Goal: Transaction & Acquisition: Purchase product/service

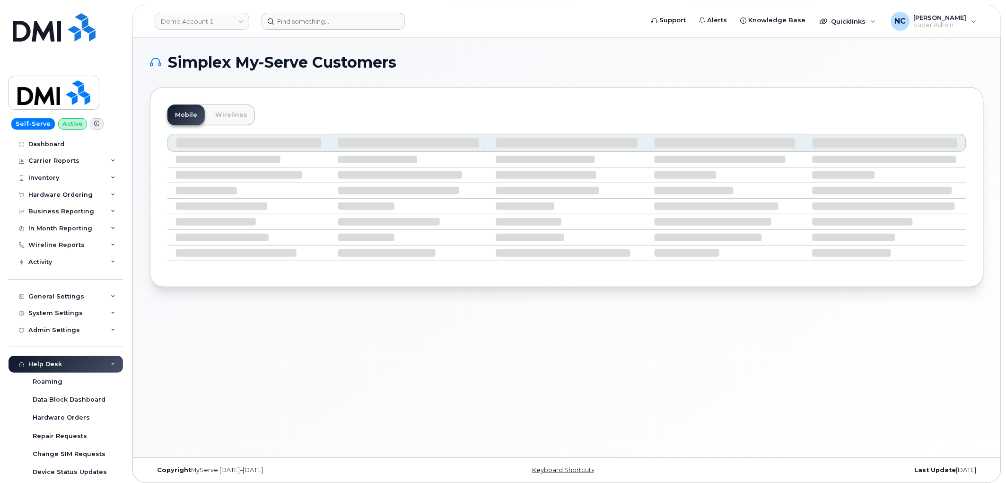
drag, startPoint x: 333, startPoint y: 10, endPoint x: 320, endPoint y: 27, distance: 21.9
click at [332, 12] on header "Demo Account 1 Support Alerts Knowledge Base Quicklinks Suspend / Cancel Device…" at bounding box center [566, 21] width 869 height 33
click at [316, 32] on header "Demo Account 1 Support Alerts Knowledge Base Quicklinks Suspend / Cancel Device…" at bounding box center [566, 21] width 869 height 33
click at [318, 19] on input at bounding box center [332, 21] width 143 height 17
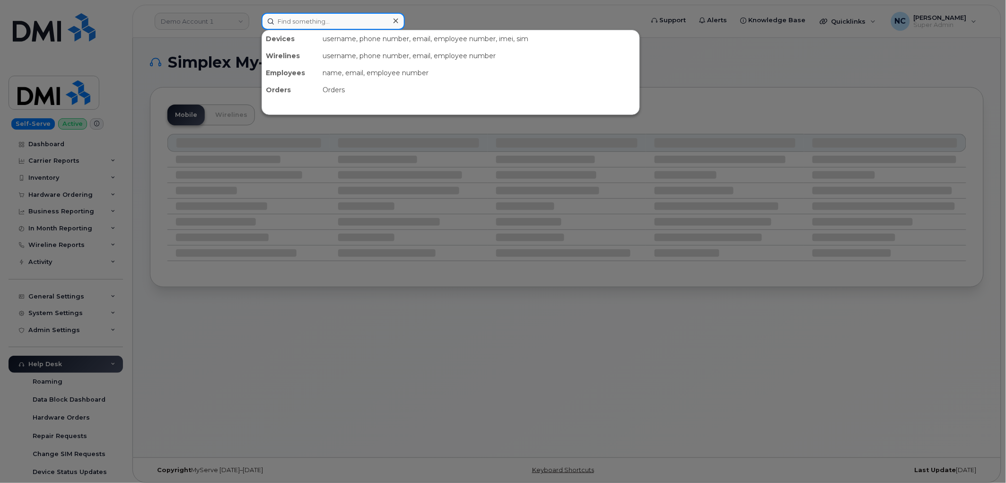
type input "F"
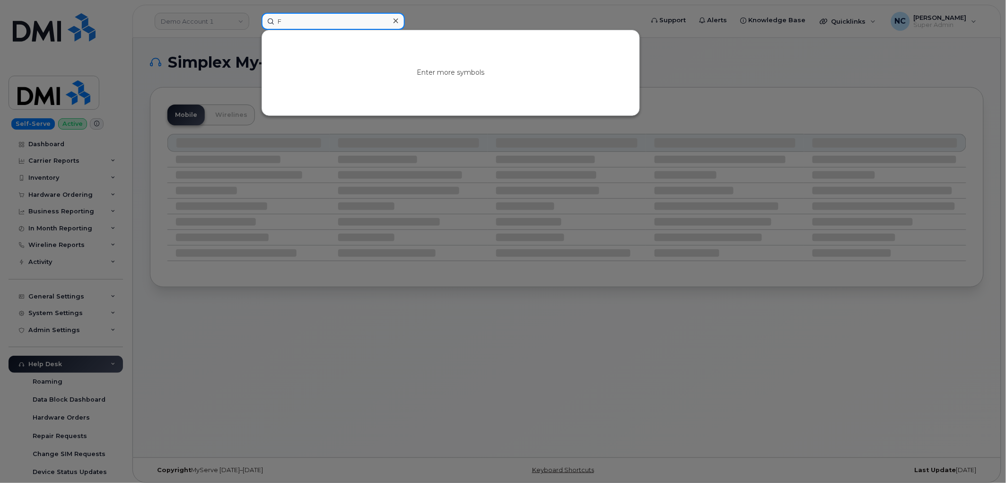
click at [320, 22] on input "F" at bounding box center [332, 21] width 143 height 17
paste input "913-967-9917"
type input "913-967-9917"
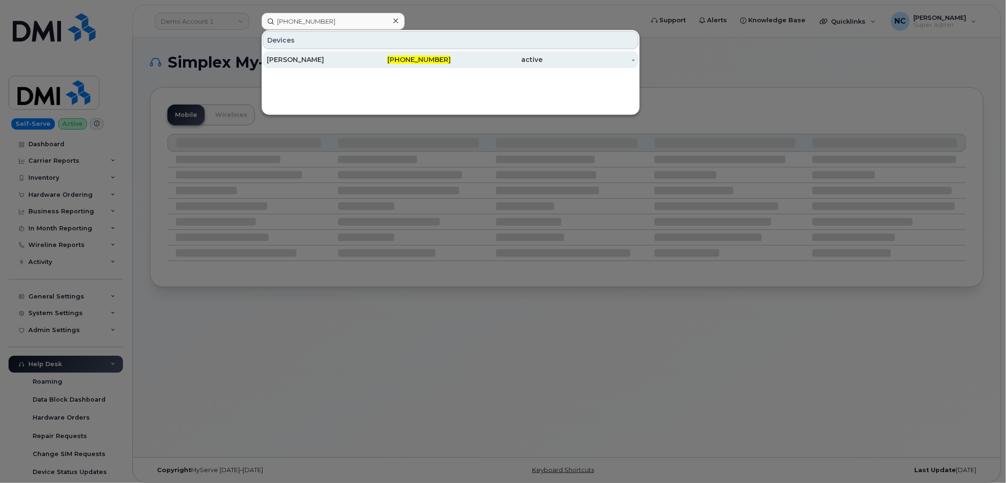
click at [277, 55] on div "[PERSON_NAME]" at bounding box center [313, 59] width 92 height 9
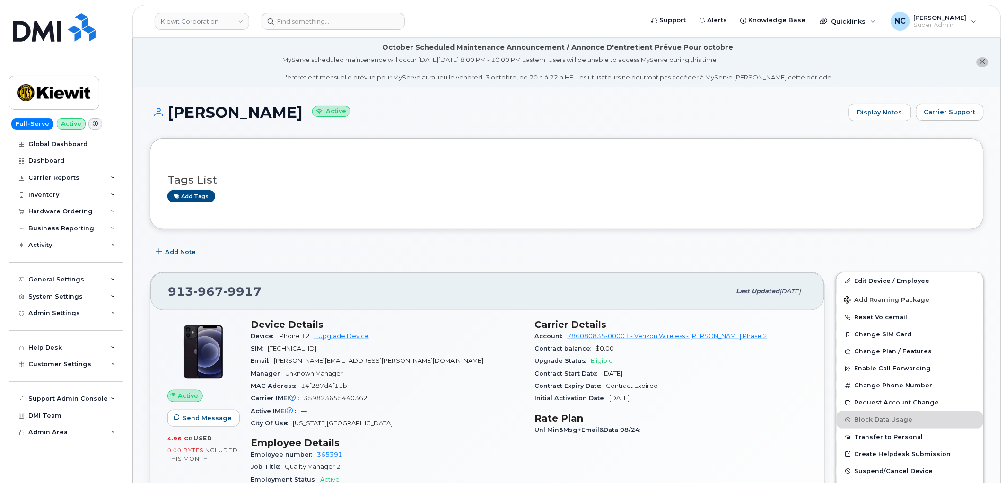
scroll to position [157, 0]
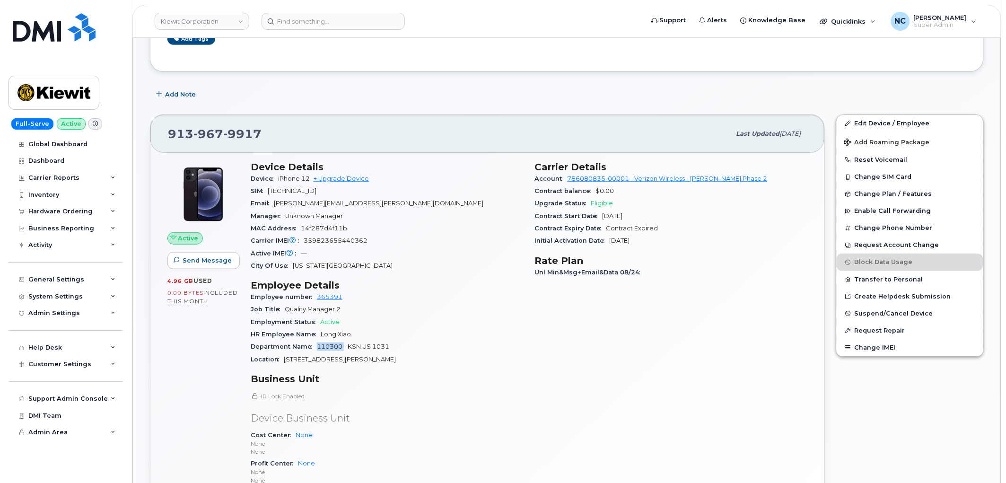
drag, startPoint x: 343, startPoint y: 347, endPoint x: 318, endPoint y: 347, distance: 25.1
click at [318, 347] on span "110300 - KSN US 1031" at bounding box center [353, 346] width 72 height 7
copy span "110300"
click at [79, 281] on div "General Settings" at bounding box center [56, 280] width 56 height 8
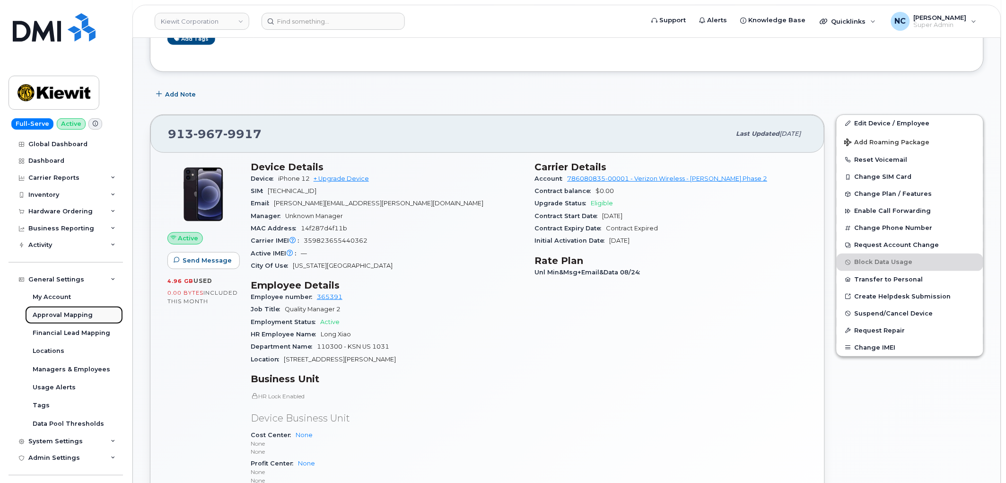
click at [70, 313] on div "Approval Mapping" at bounding box center [63, 315] width 60 height 9
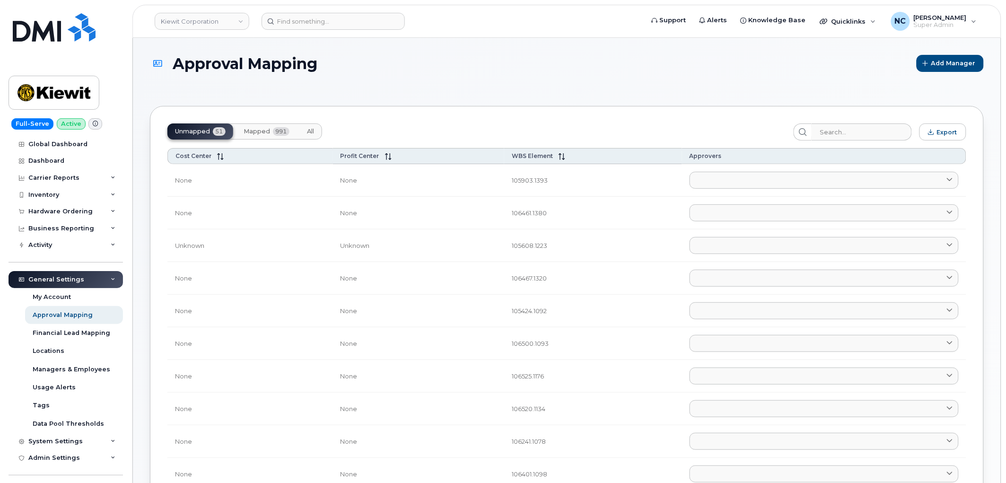
click at [270, 131] on button "Mapped 991" at bounding box center [266, 131] width 61 height 16
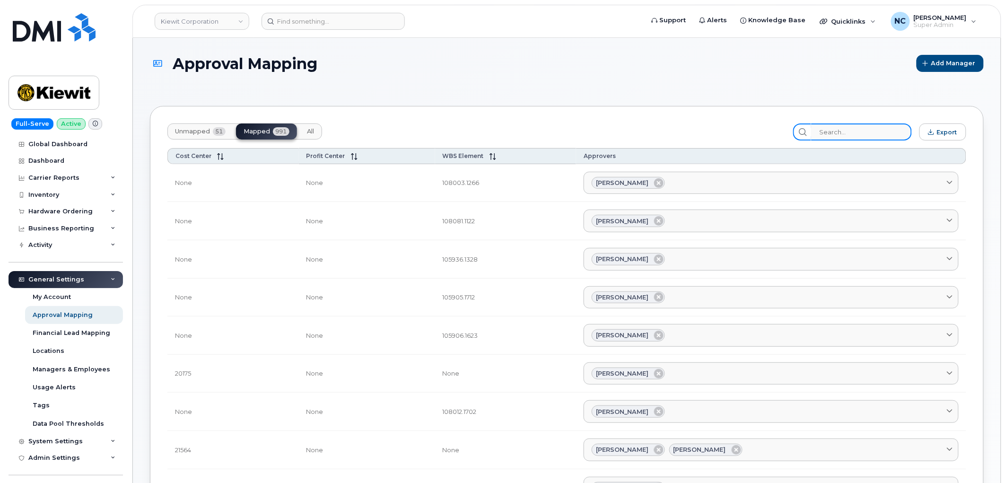
click at [859, 129] on input "search" at bounding box center [861, 131] width 101 height 17
paste input "110300"
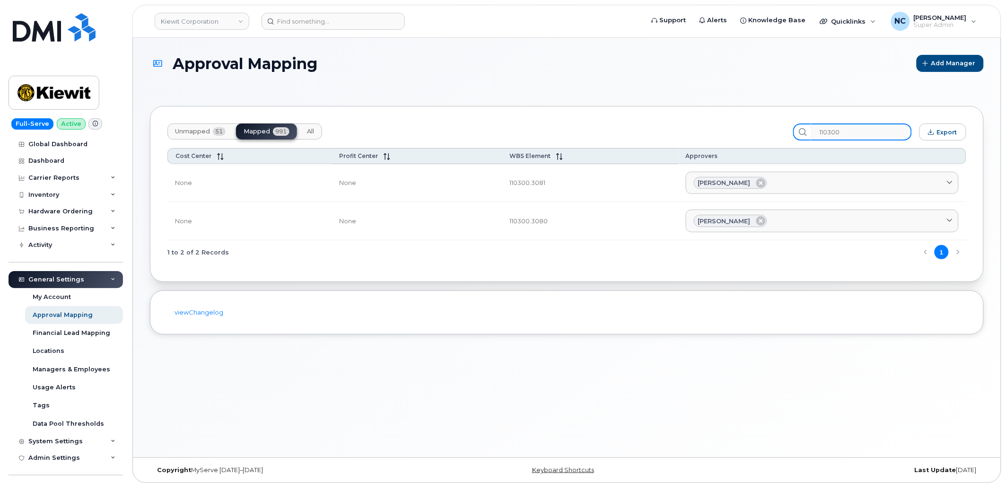
type input "110300"
click at [341, 21] on input at bounding box center [332, 21] width 143 height 17
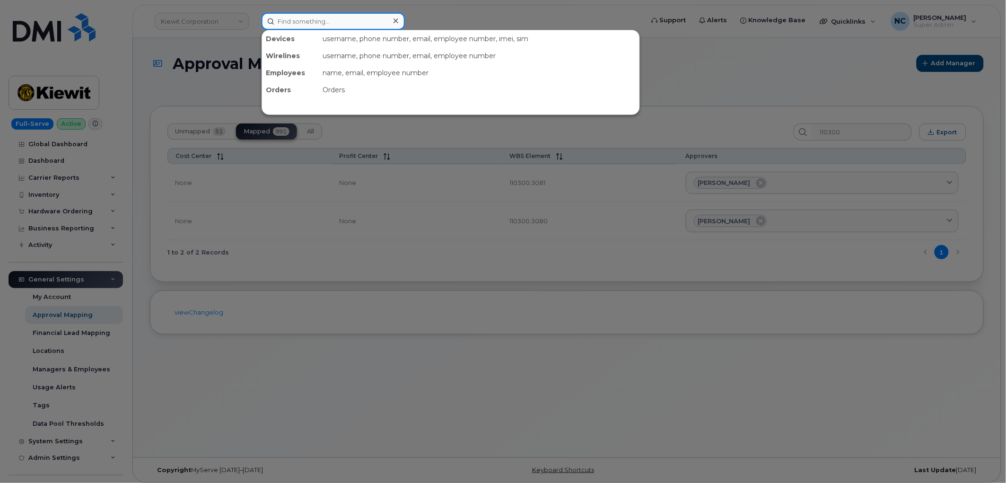
paste input "[PHONE_NUMBER]"
type input "[PHONE_NUMBER]"
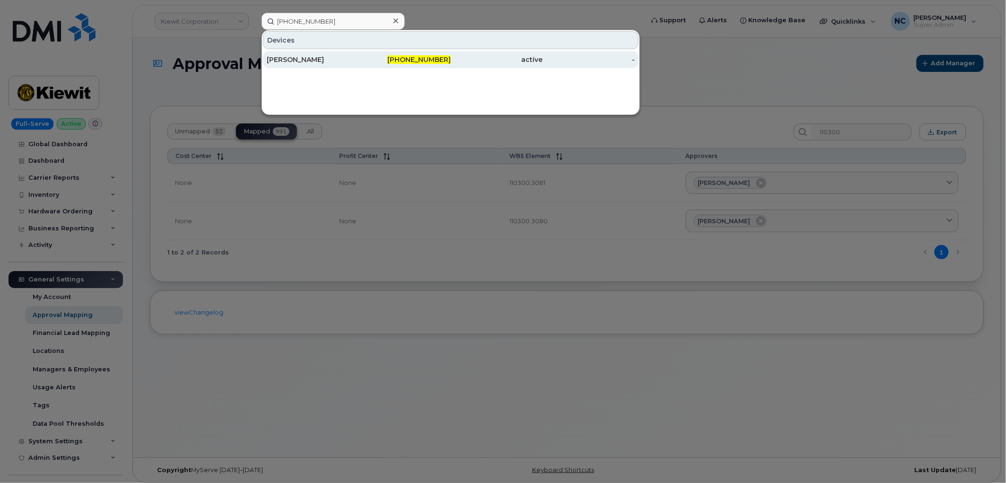
click at [332, 63] on div "[PERSON_NAME]" at bounding box center [313, 59] width 92 height 9
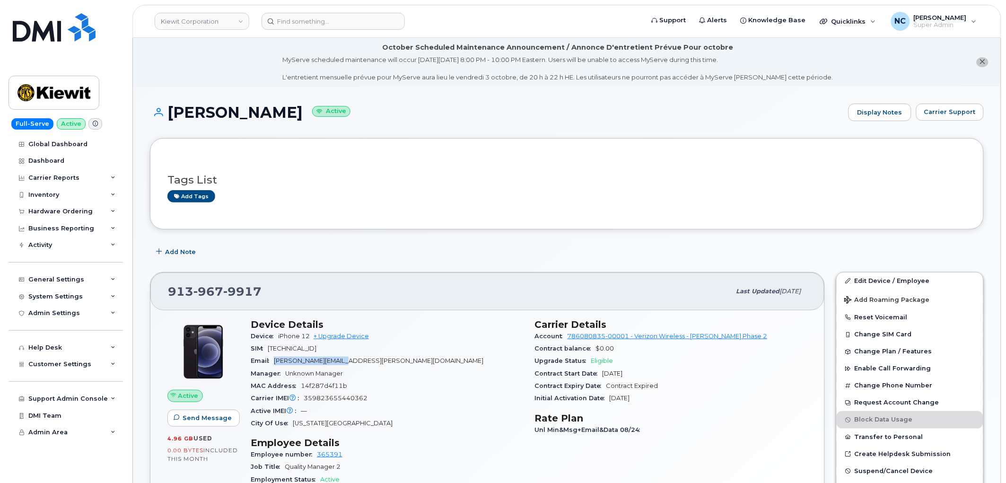
drag, startPoint x: 358, startPoint y: 361, endPoint x: 272, endPoint y: 365, distance: 86.1
click at [272, 365] on div "Email LEON.XIAO@KIEWIT.COM" at bounding box center [387, 361] width 273 height 12
copy span "[PERSON_NAME][EMAIL_ADDRESS][PERSON_NAME][DOMAIN_NAME]"
click at [76, 216] on div "Hardware Ordering" at bounding box center [66, 211] width 114 height 17
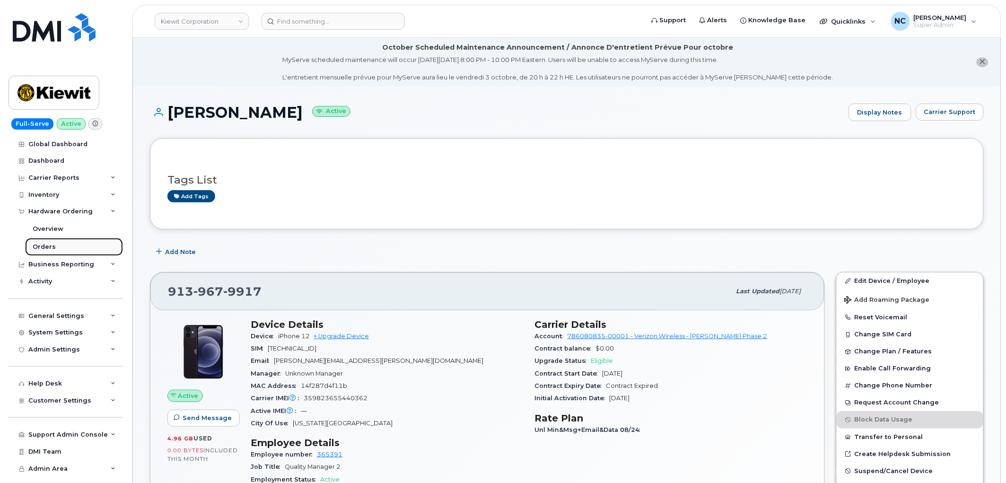
click at [66, 244] on link "Orders" at bounding box center [74, 247] width 98 height 18
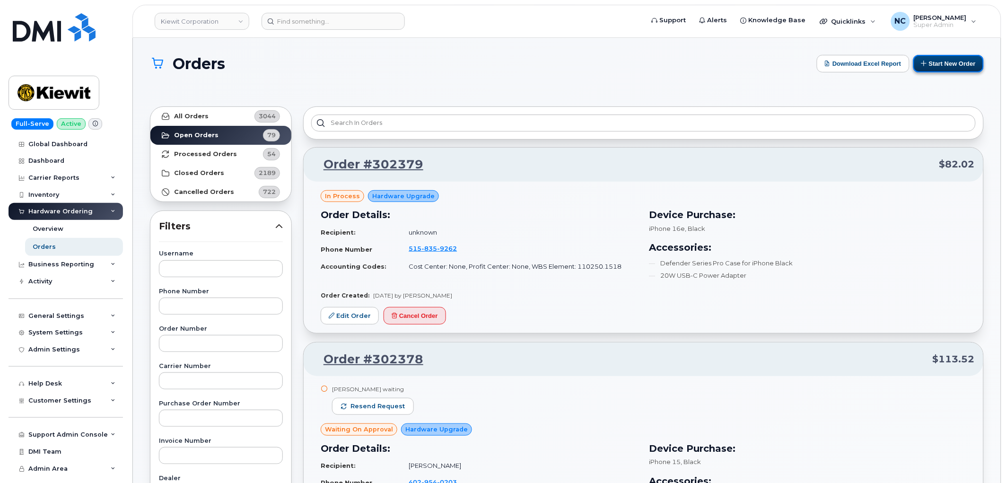
click at [937, 63] on button "Start New Order" at bounding box center [948, 63] width 70 height 17
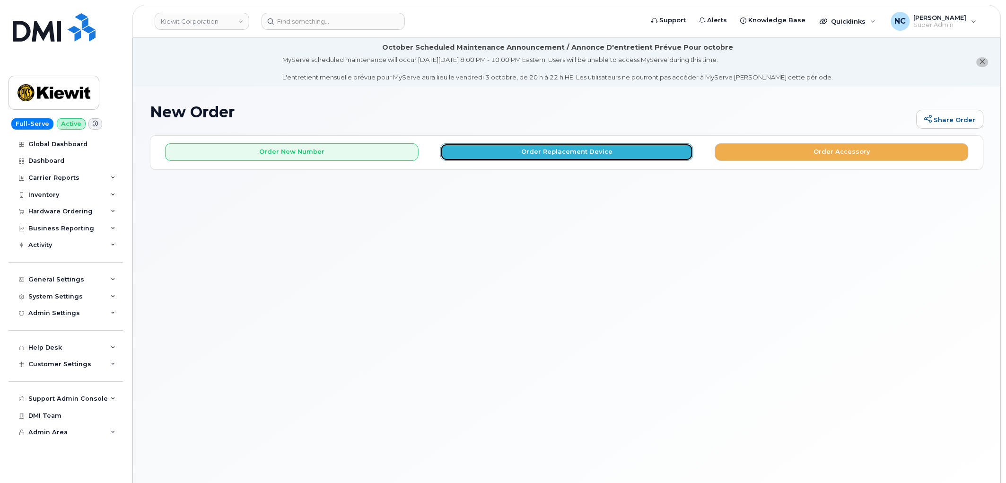
click at [589, 145] on button "Order Replacement Device" at bounding box center [566, 151] width 253 height 17
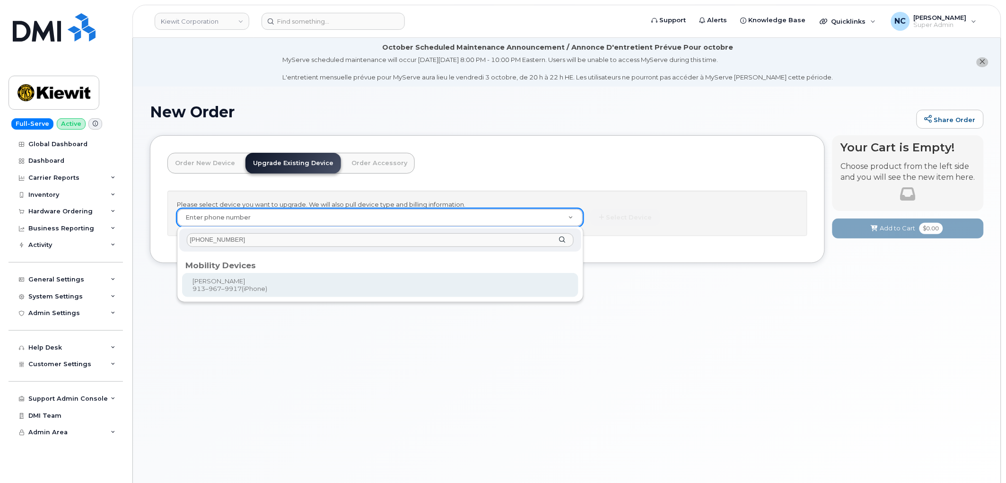
type input "913-967-9917"
type input "1174344"
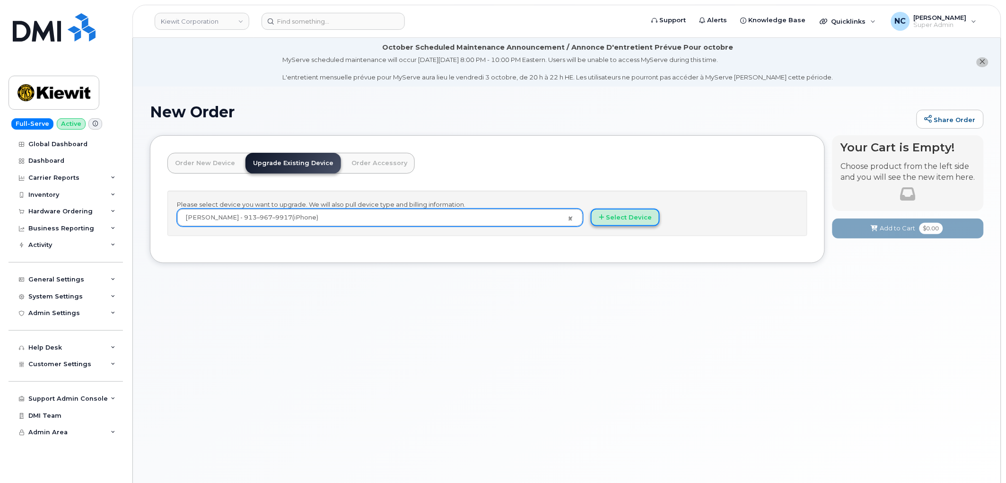
click at [629, 219] on button "Select Device" at bounding box center [625, 216] width 69 height 17
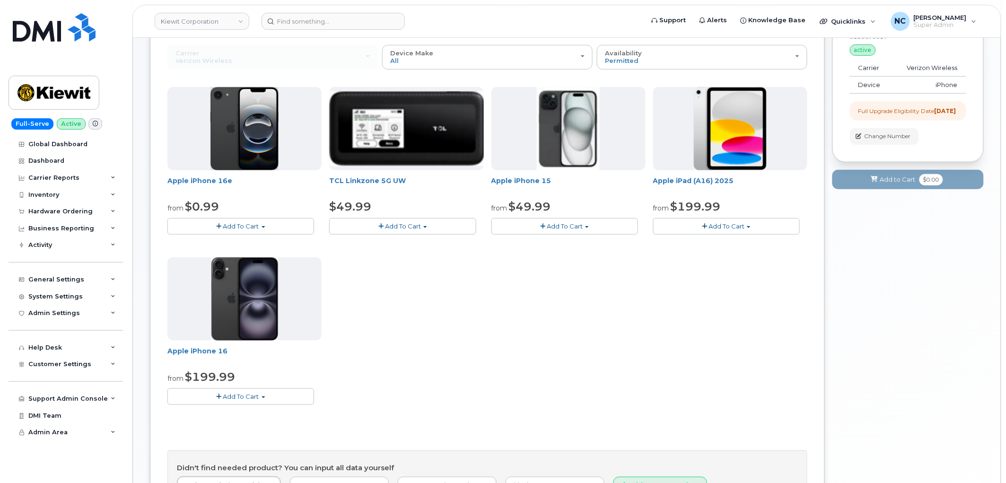
scroll to position [210, 0]
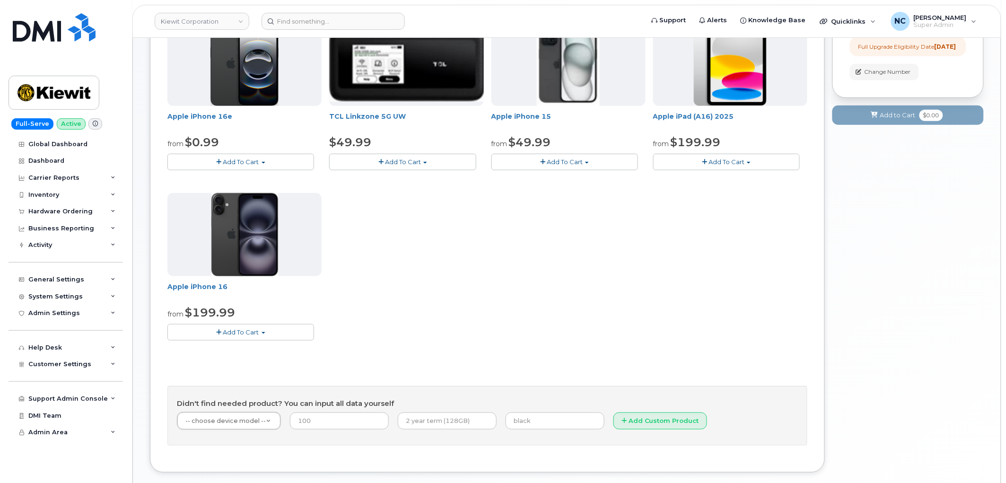
click at [571, 164] on span "Add To Cart" at bounding box center [565, 162] width 36 height 8
click at [573, 154] on button "Add To Cart" at bounding box center [564, 162] width 147 height 17
click at [298, 158] on button "Add To Cart" at bounding box center [240, 162] width 147 height 17
click at [297, 158] on button "Add To Cart" at bounding box center [240, 162] width 147 height 17
click at [258, 342] on div "Apple iPhone 16e from $0.99 Add To Cart $0.99 - 2 Year Upgrade (128GB) $599.99 …" at bounding box center [487, 189] width 640 height 333
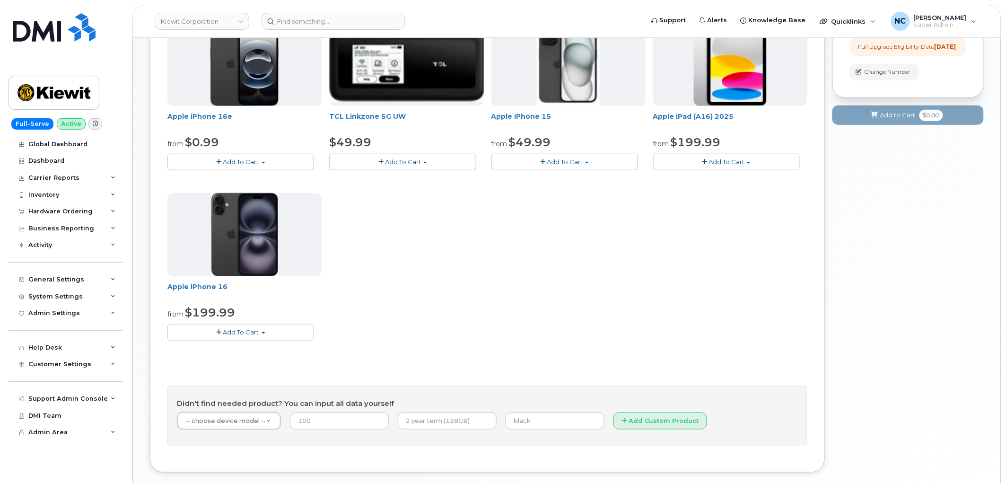
click at [261, 333] on button "Add To Cart" at bounding box center [240, 332] width 147 height 17
click at [413, 327] on div "Apple iPhone 16e from $0.99 Add To Cart $0.99 - 2 Year Upgrade (128GB) $599.99 …" at bounding box center [487, 189] width 640 height 333
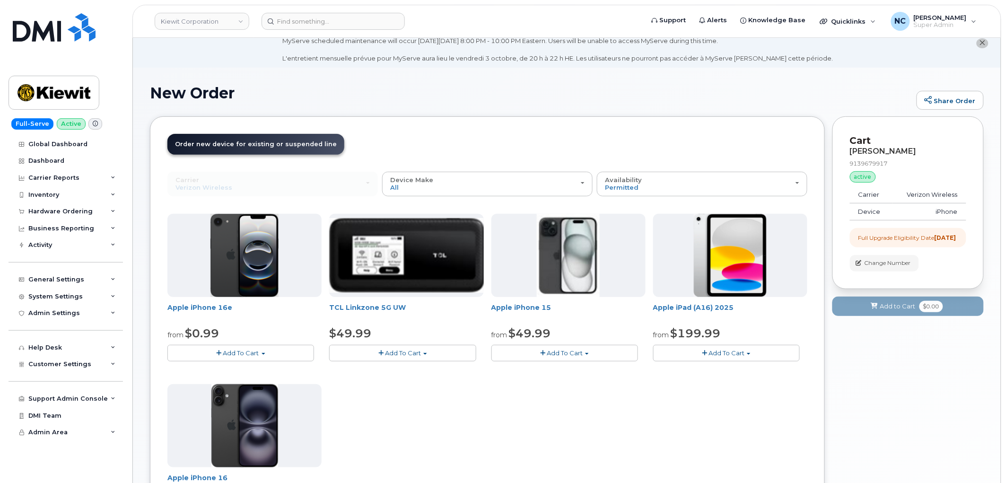
scroll to position [0, 0]
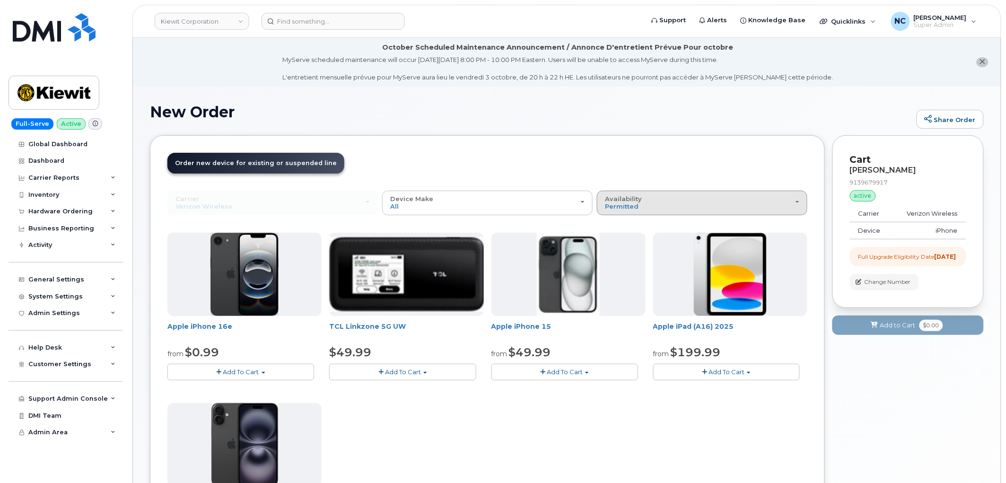
drag, startPoint x: 618, startPoint y: 195, endPoint x: 619, endPoint y: 217, distance: 21.8
click at [618, 195] on button "Availability Permitted All" at bounding box center [702, 203] width 210 height 25
click at [617, 241] on label "All" at bounding box center [609, 240] width 20 height 11
click at [0, 0] on input "All" at bounding box center [0, 0] width 0 height 0
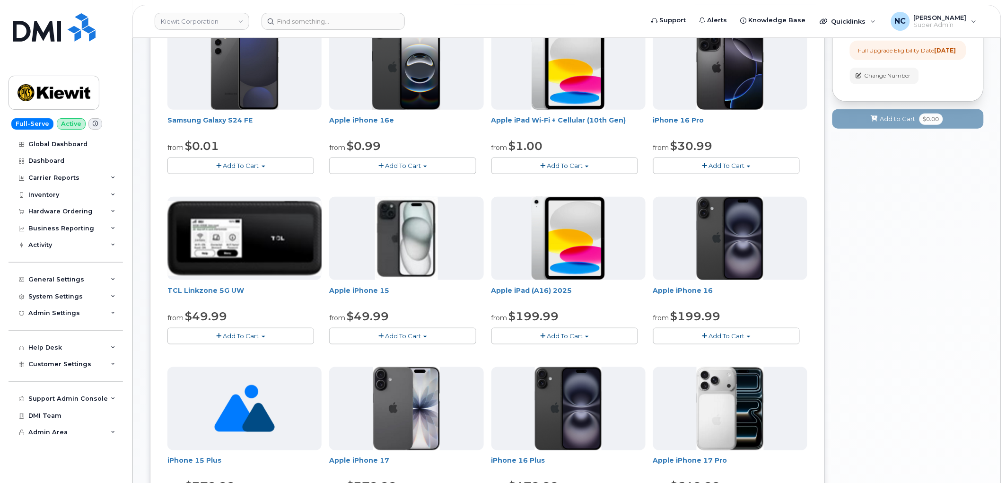
scroll to position [210, 0]
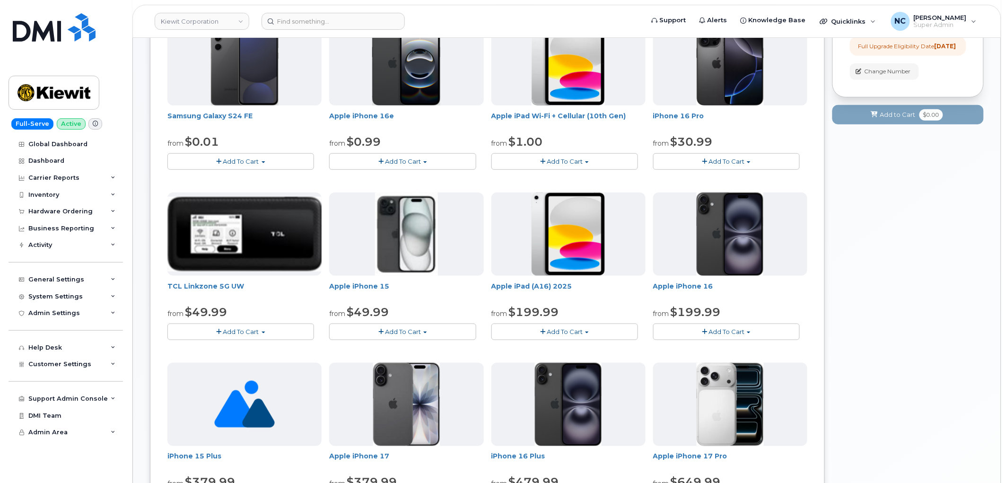
click at [404, 329] on span "Add To Cart" at bounding box center [403, 332] width 36 height 8
click at [855, 191] on div "Your Cart is Empty! Choose product from the left side and you will see the new …" at bounding box center [907, 376] width 151 height 902
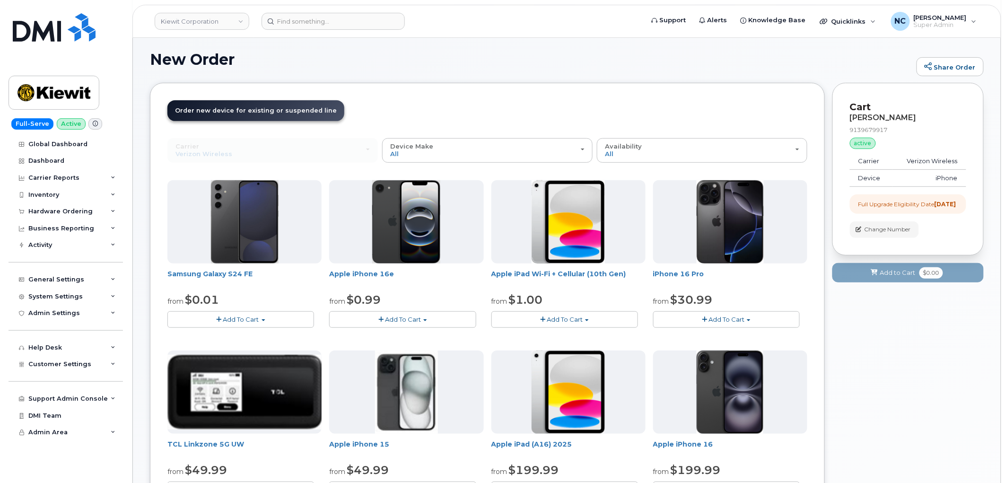
scroll to position [157, 0]
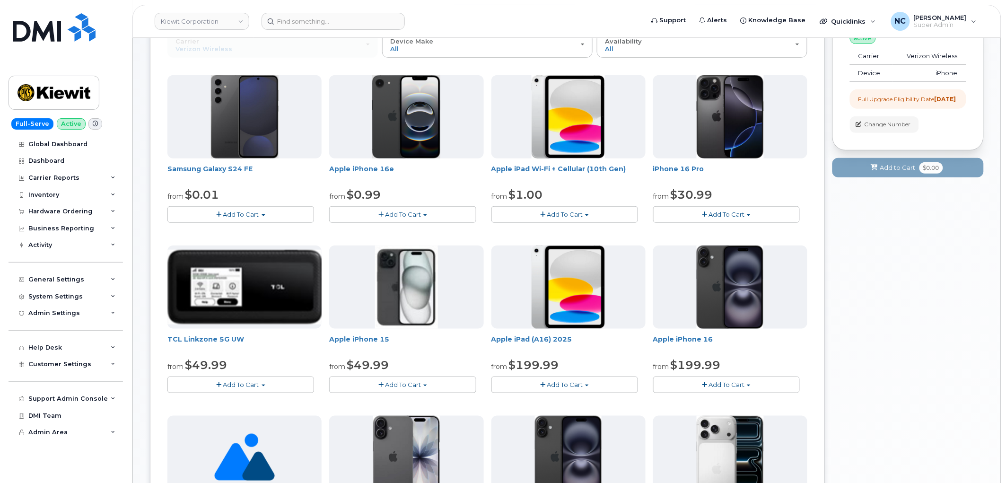
click at [396, 391] on button "Add To Cart" at bounding box center [402, 384] width 147 height 17
click at [400, 424] on link "$49.99 - 2 Year Upgrade (128GB)" at bounding box center [392, 426] width 123 height 12
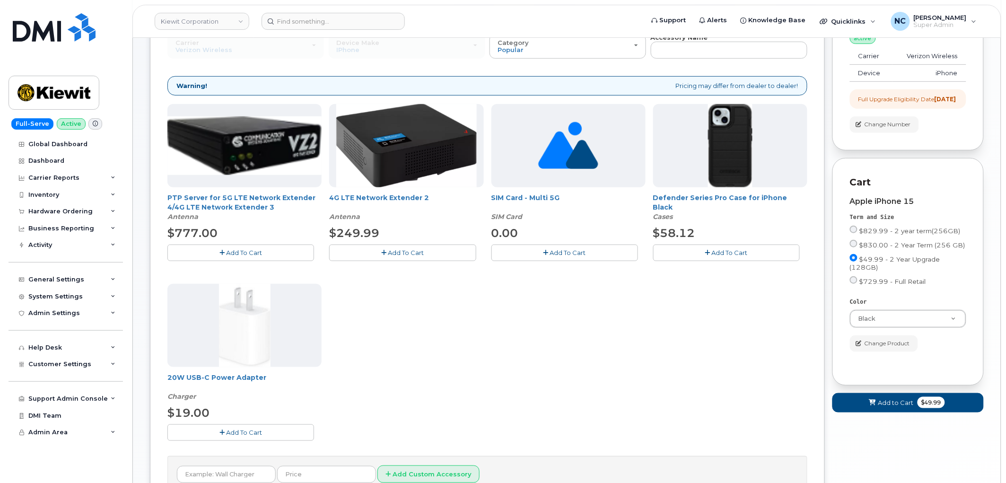
click at [727, 251] on span "Add To Cart" at bounding box center [730, 253] width 36 height 8
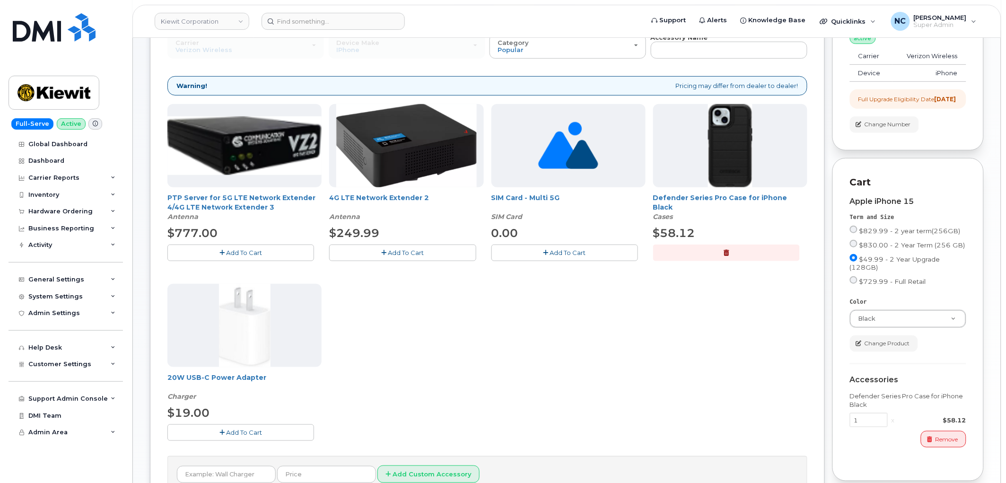
scroll to position [210, 0]
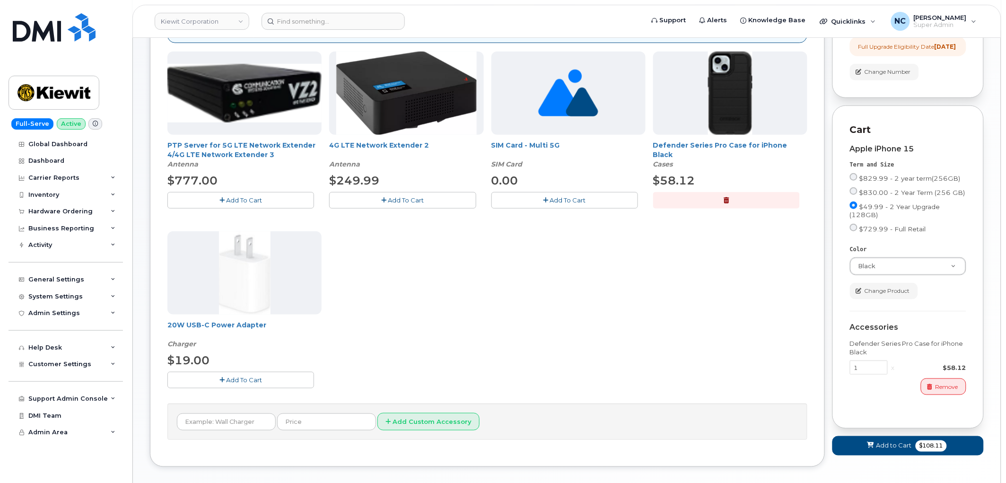
click at [283, 375] on button "Add To Cart" at bounding box center [240, 380] width 147 height 17
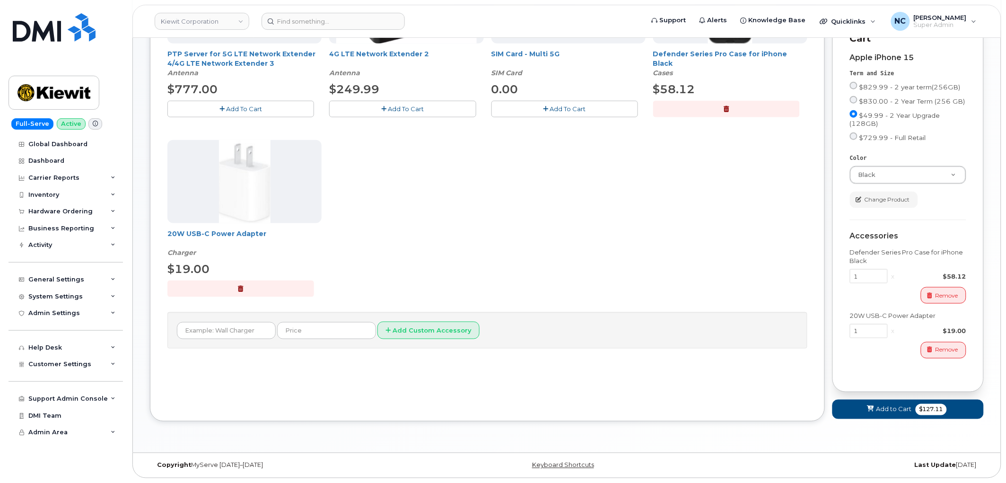
scroll to position [310, 0]
click at [885, 409] on span "Add to Cart" at bounding box center [893, 409] width 35 height 9
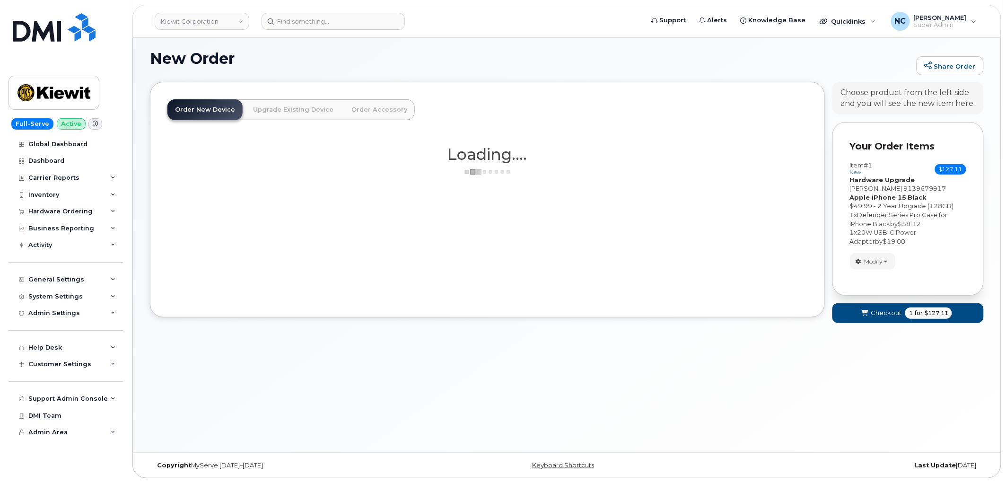
scroll to position [53, 0]
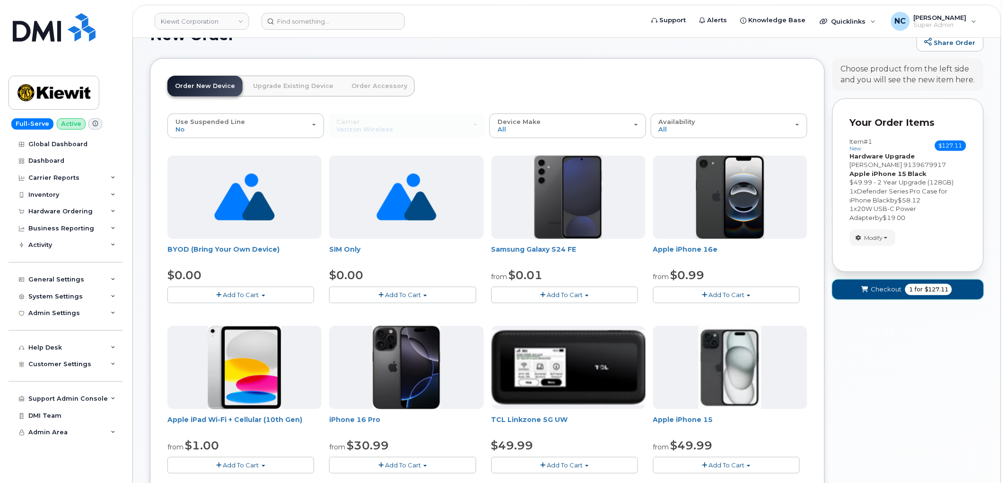
click at [887, 280] on button "Checkout 1 for $127.11" at bounding box center [907, 288] width 151 height 19
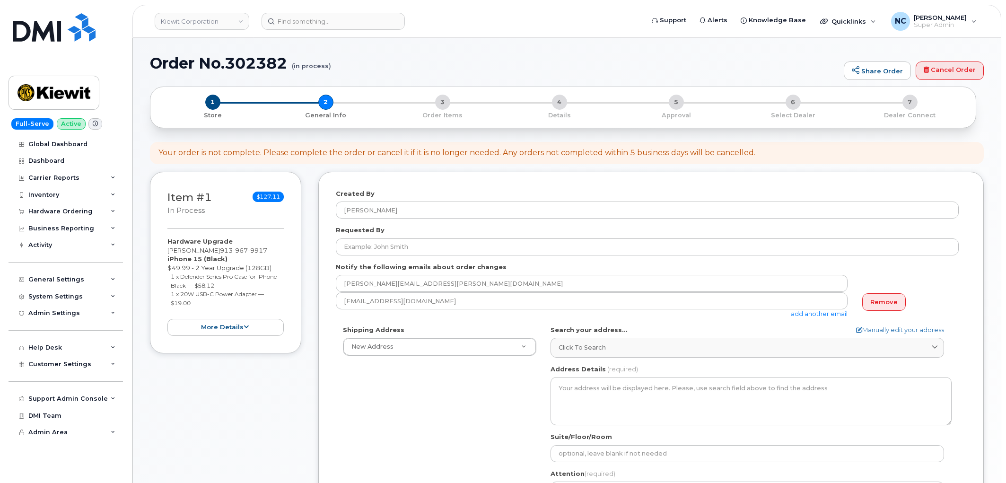
select select
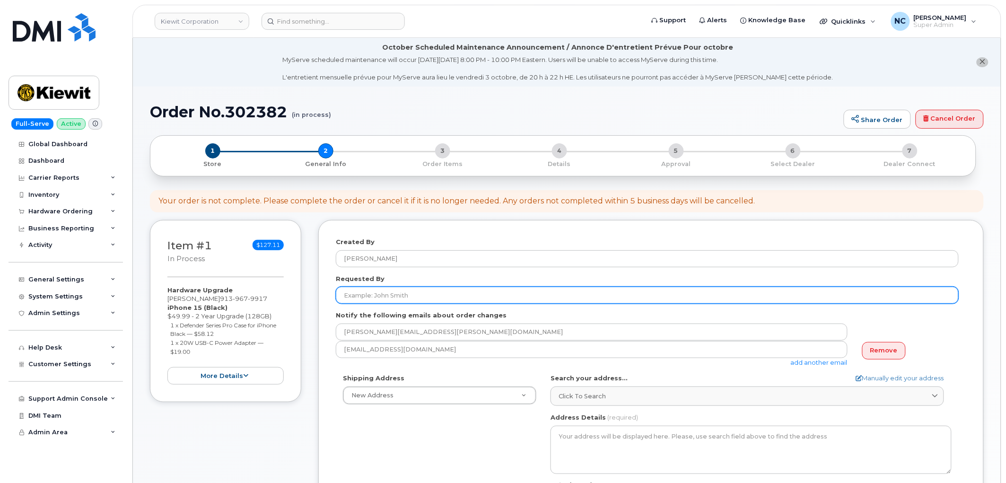
click at [429, 294] on input "Requested By" at bounding box center [647, 295] width 623 height 17
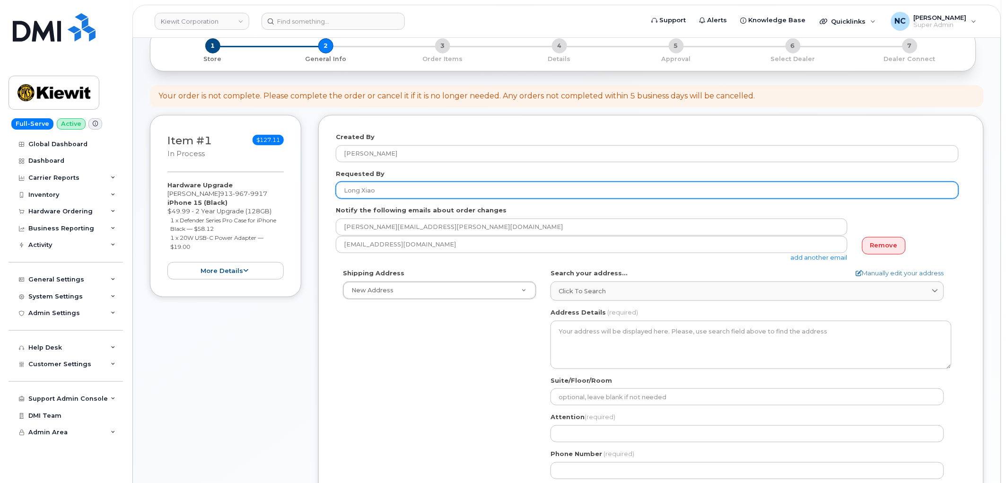
type input "Long Xiao"
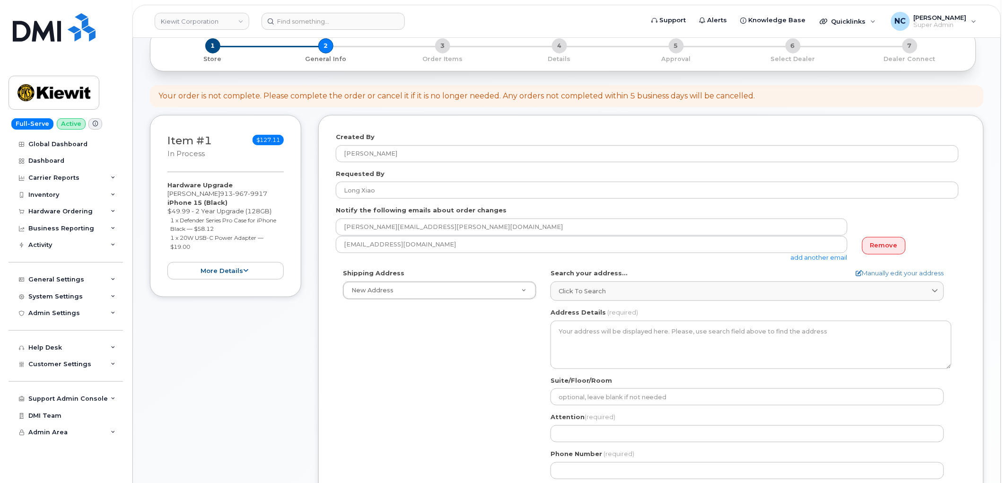
click at [650, 280] on div "Search your address... Manually edit your address Click to search No available …" at bounding box center [750, 285] width 401 height 32
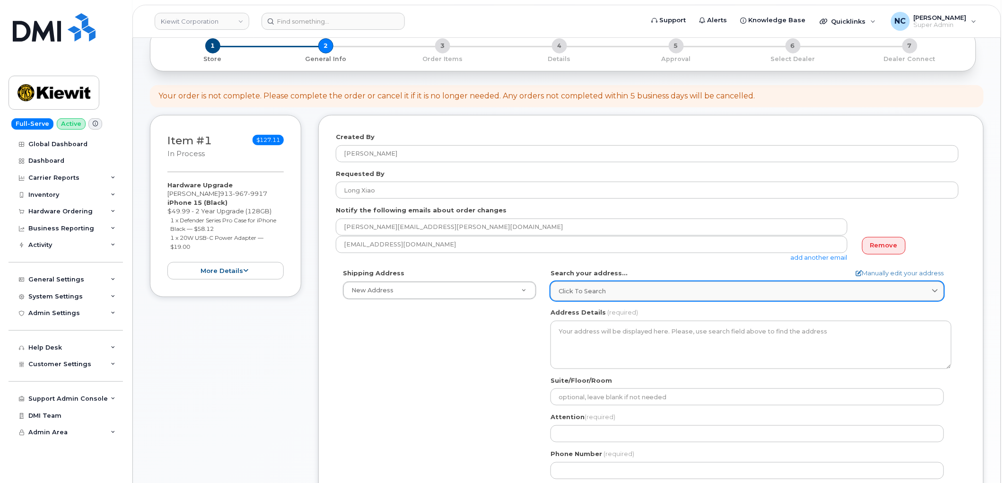
click at [640, 291] on div "Click to search" at bounding box center [746, 291] width 377 height 9
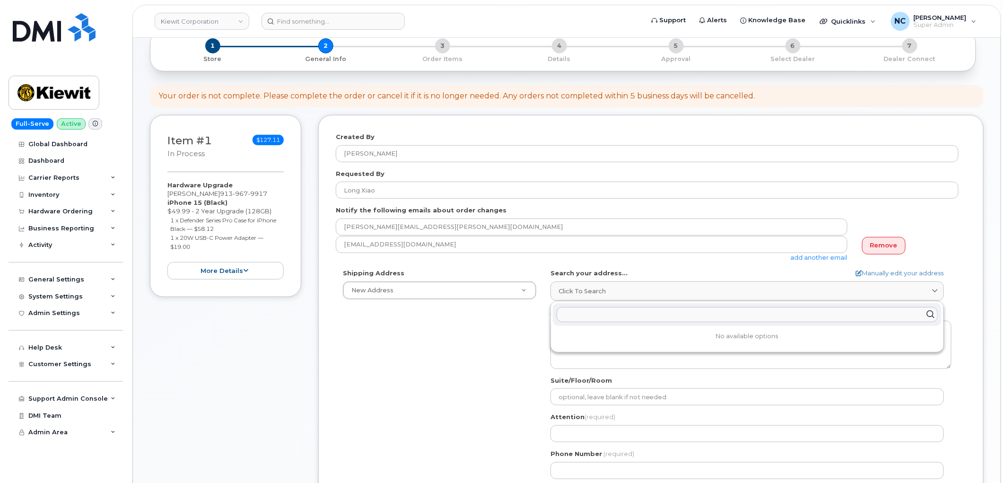
paste input "[STREET_ADDRESS][PERSON_NAME]"
type input "[STREET_ADDRESS][PERSON_NAME]"
click at [644, 338] on div "[STREET_ADDRESS][PERSON_NAME]" at bounding box center [747, 338] width 389 height 16
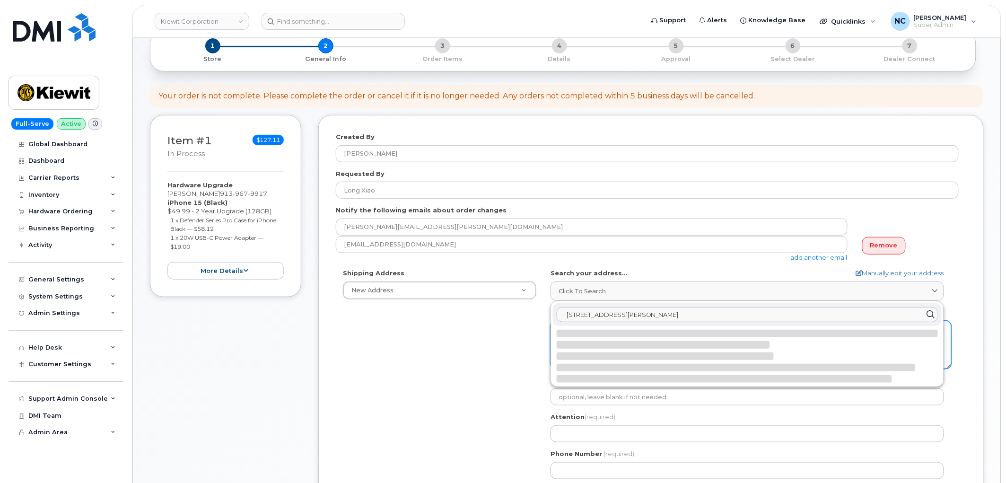
select select
type textarea "[STREET_ADDRESS][PERSON_NAME]"
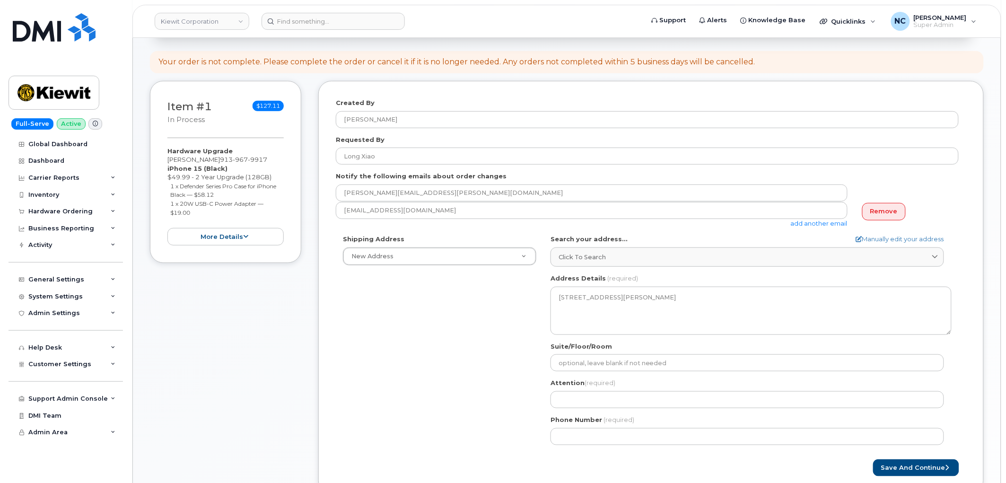
scroll to position [157, 0]
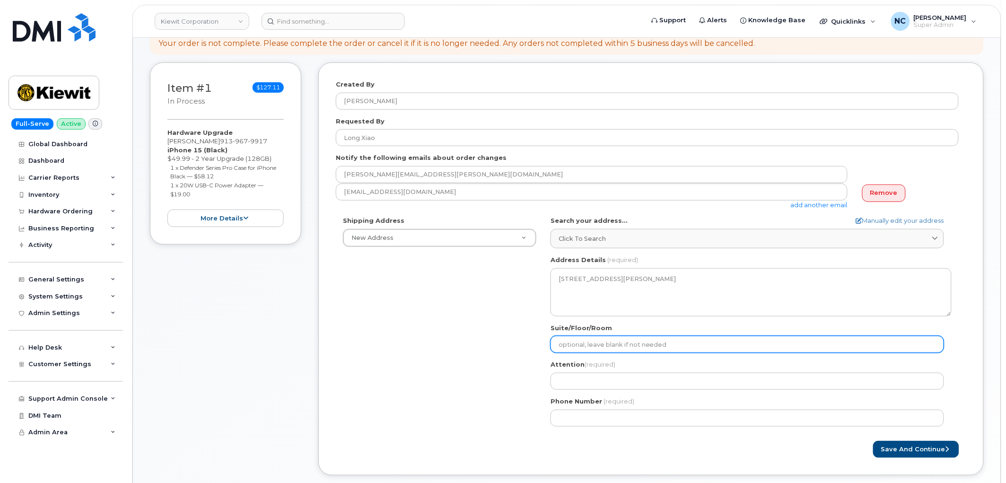
click at [629, 350] on input "Suite/Floor/Room" at bounding box center [746, 344] width 393 height 17
paste input "K1 1.4.A.15 [PERSON_NAME]"
select select
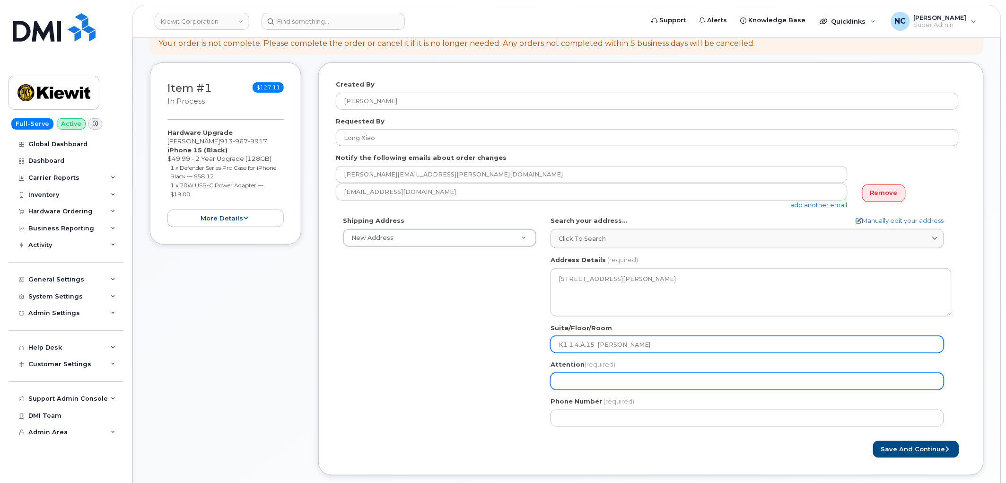
type input "K1 1.4.A.15 [PERSON_NAME]"
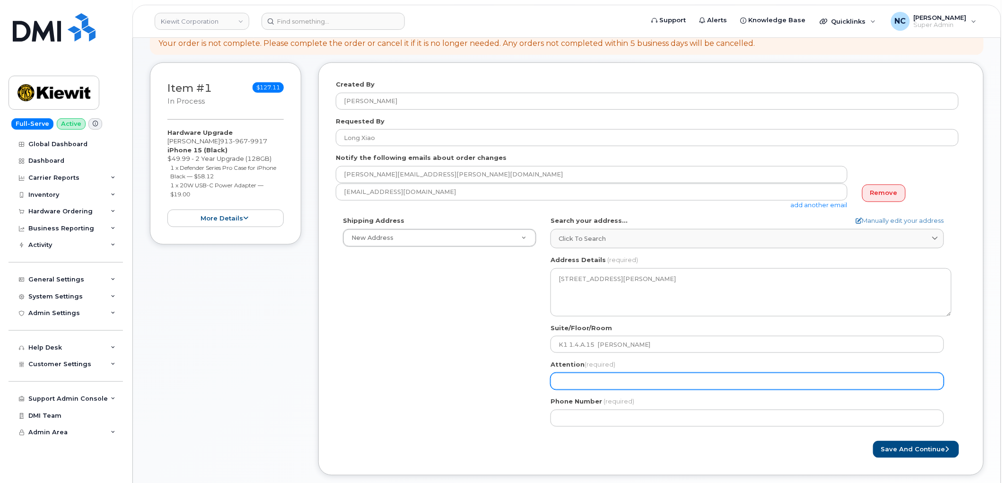
click at [570, 374] on input "Attention (required)" at bounding box center [746, 381] width 393 height 17
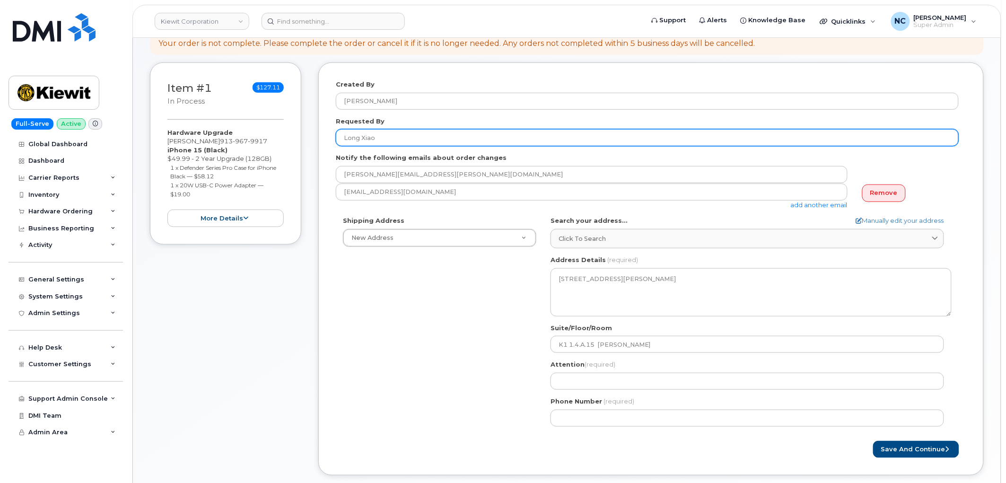
drag, startPoint x: 403, startPoint y: 136, endPoint x: 320, endPoint y: 138, distance: 83.7
click at [320, 138] on div "Created By [PERSON_NAME] Requested By [PERSON_NAME] Notify the following emails…" at bounding box center [650, 268] width 665 height 413
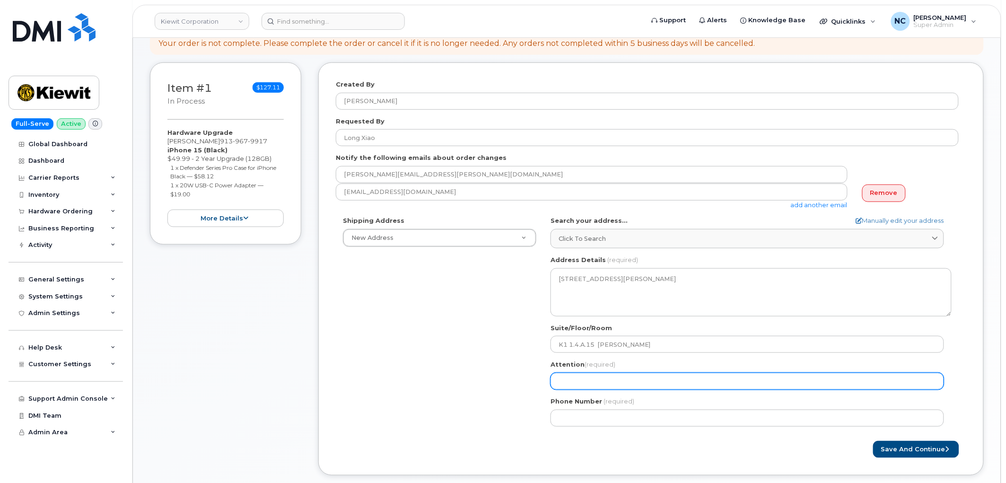
click at [605, 377] on input "Attention (required)" at bounding box center [746, 381] width 393 height 17
paste input "Long Xiao"
select select
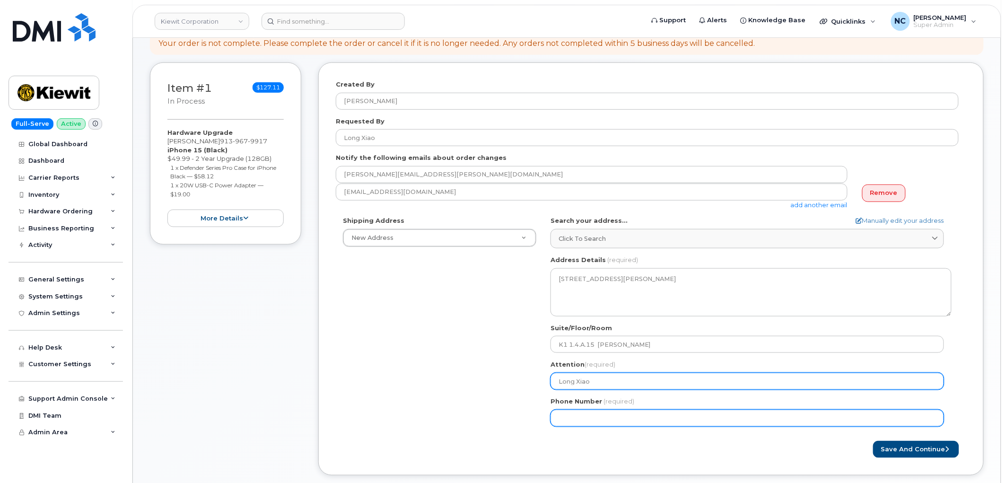
type input "Long Xiao"
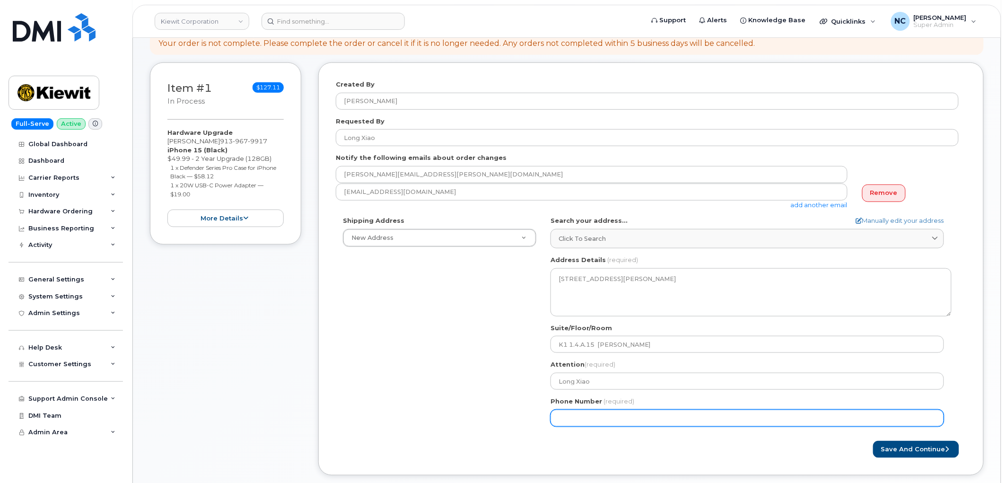
click at [584, 418] on input "Phone Number" at bounding box center [746, 417] width 393 height 17
click at [587, 421] on input "Phone Number" at bounding box center [746, 417] width 393 height 17
click at [588, 419] on input "Phone Number" at bounding box center [746, 417] width 393 height 17
select select
type input "9139287337"
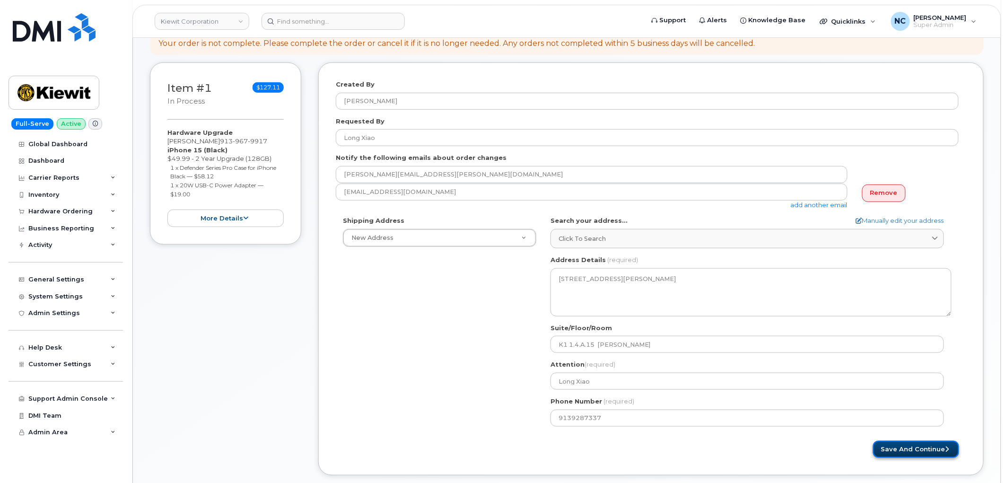
click at [909, 444] on button "Save and Continue" at bounding box center [916, 449] width 86 height 17
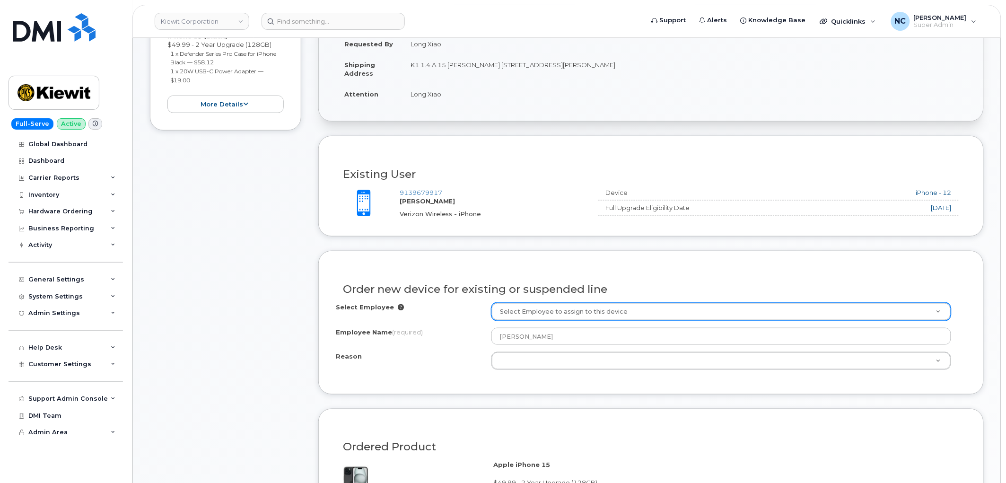
scroll to position [315, 0]
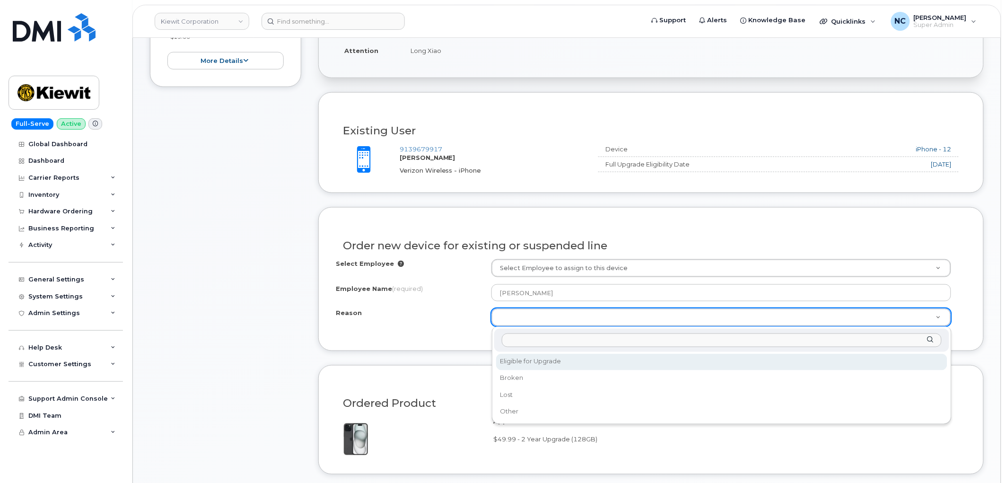
select select "eligible_for_upgrade"
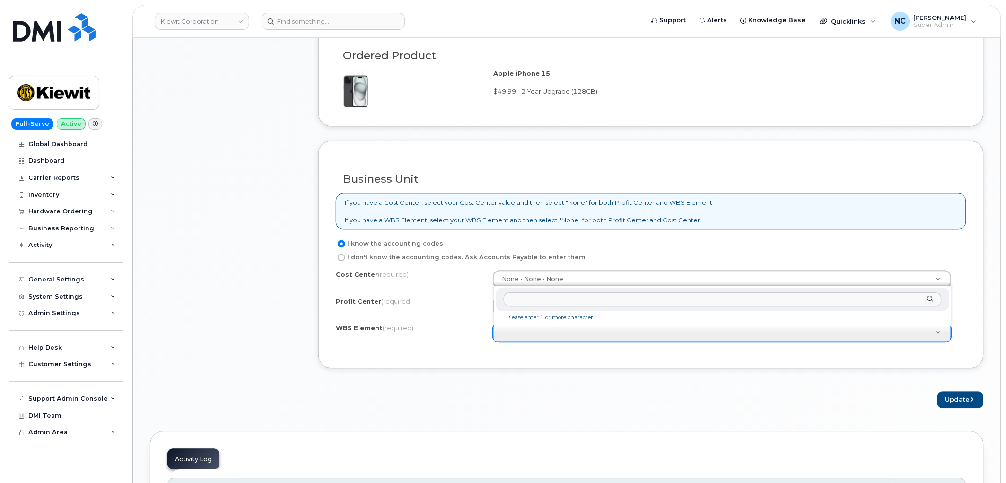
scroll to position [630, 0]
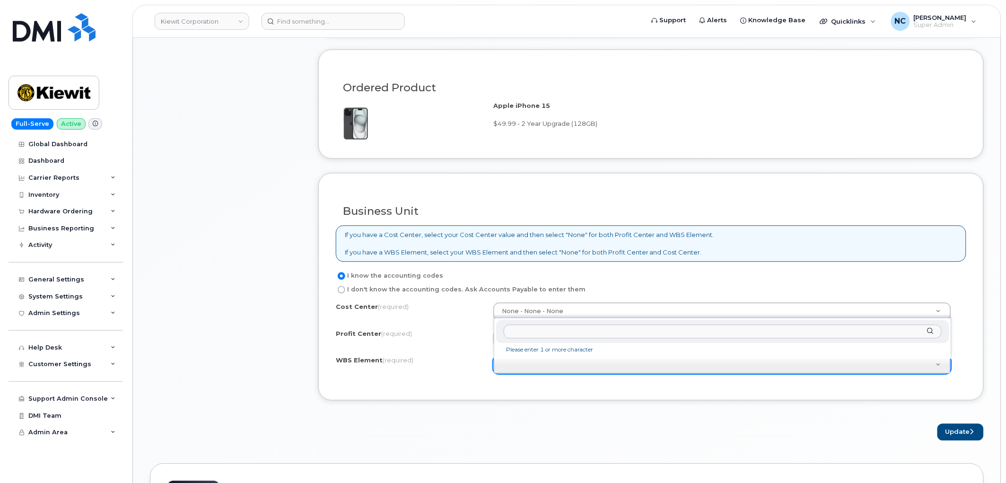
click at [523, 335] on input "text" at bounding box center [723, 332] width 438 height 14
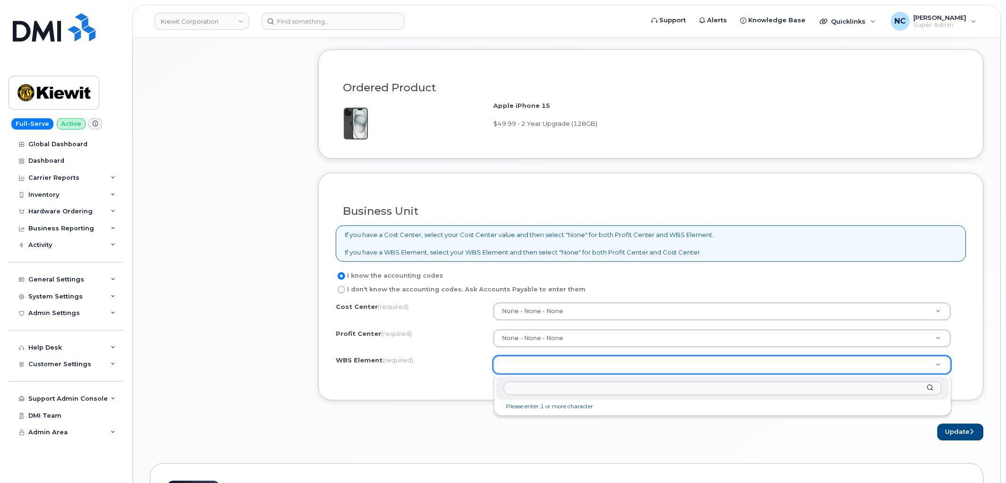
paste input "110300.3081"
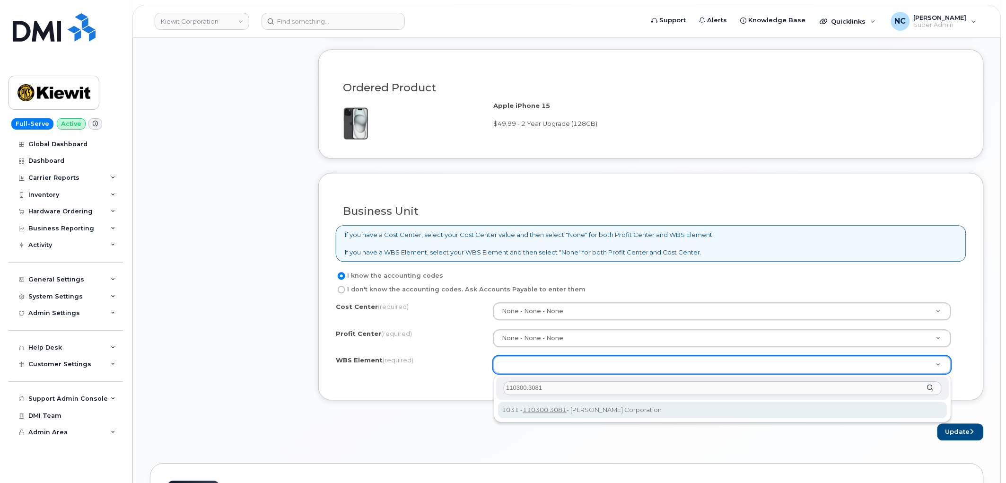
type input "110300.3081"
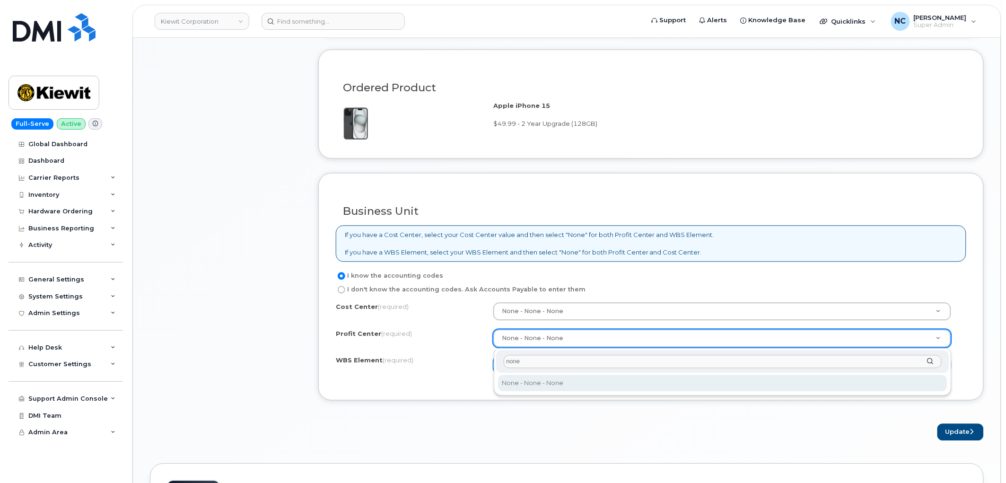
type input "none"
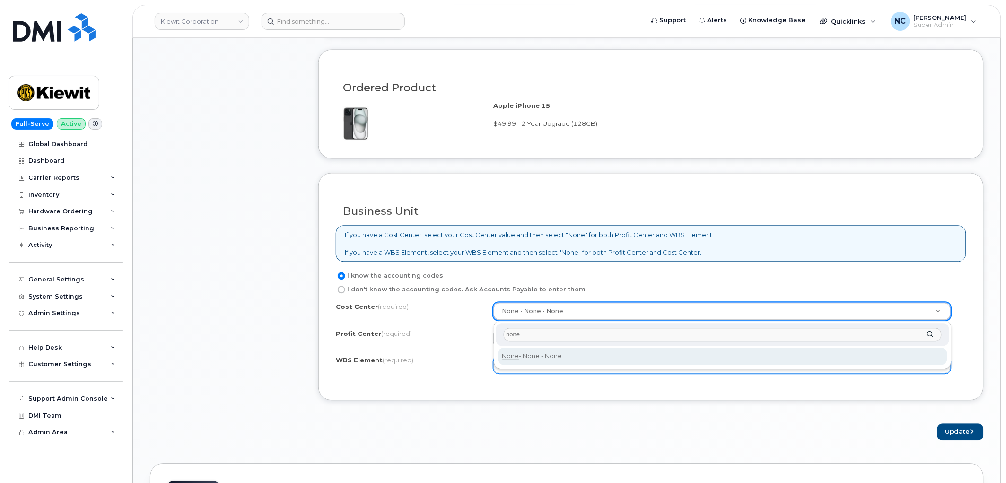
type input "none"
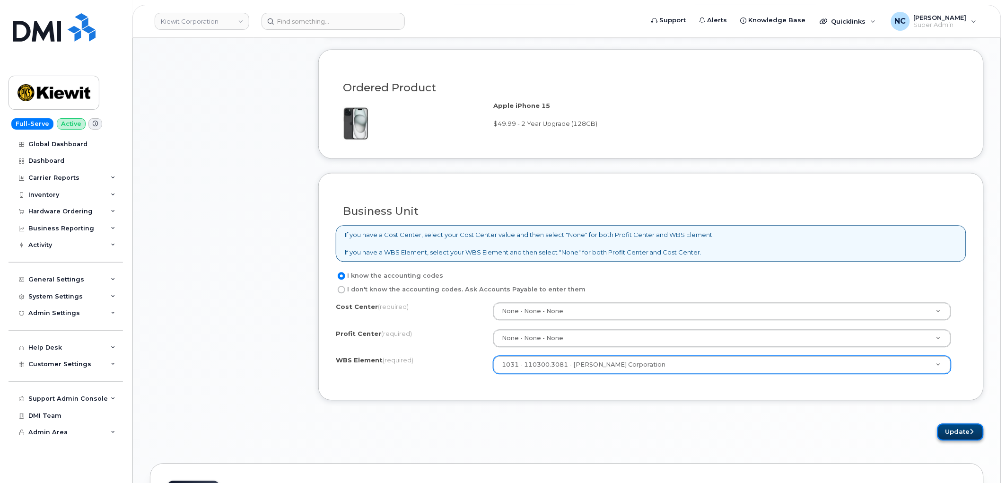
click at [951, 434] on button "Update" at bounding box center [960, 432] width 46 height 17
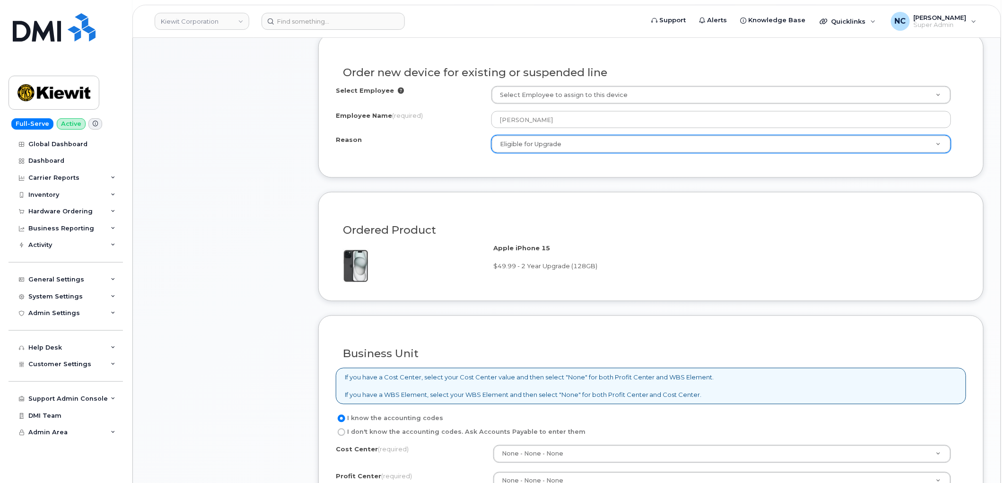
scroll to position [530, 0]
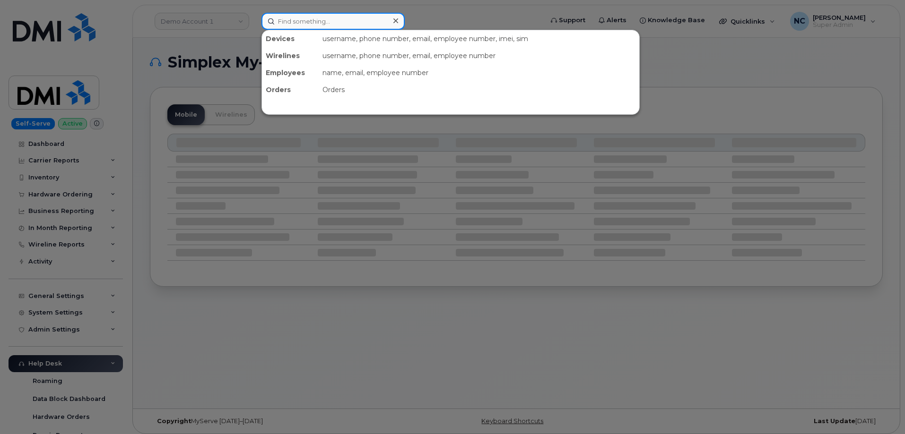
click at [321, 22] on input at bounding box center [332, 21] width 143 height 17
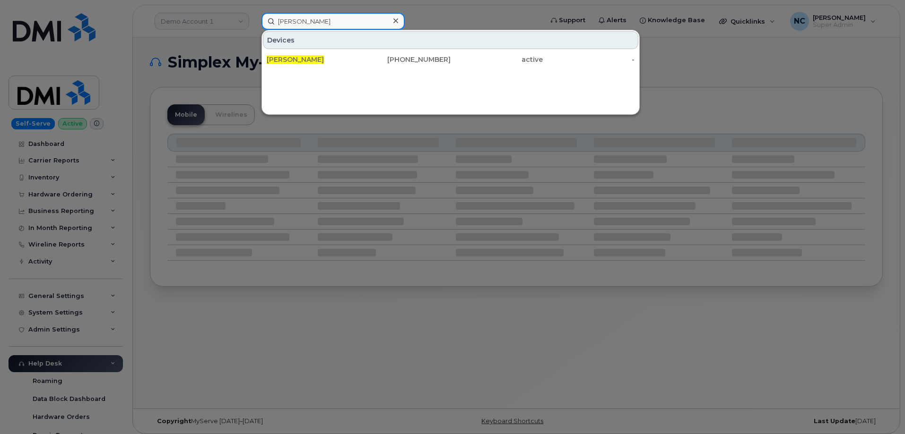
type input "[PERSON_NAME]"
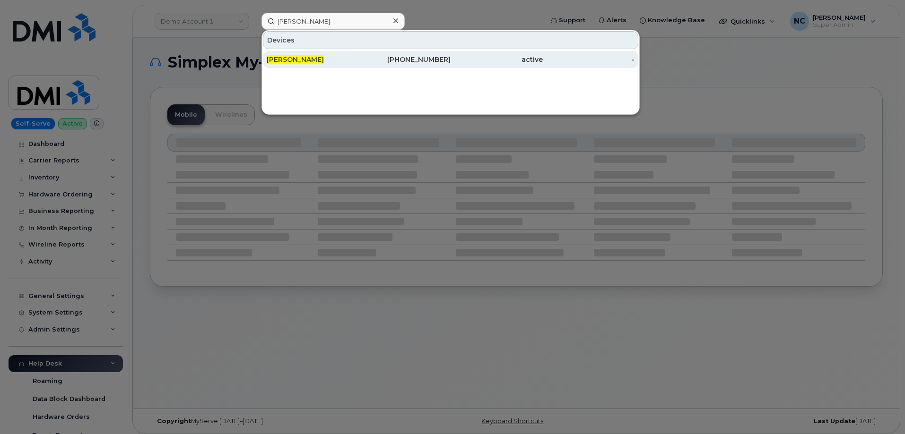
drag, startPoint x: 295, startPoint y: 68, endPoint x: 299, endPoint y: 63, distance: 6.4
click at [296, 66] on div "[PERSON_NAME] [PHONE_NUMBER] active -" at bounding box center [450, 59] width 377 height 19
click at [302, 59] on span "[PERSON_NAME]" at bounding box center [295, 59] width 57 height 9
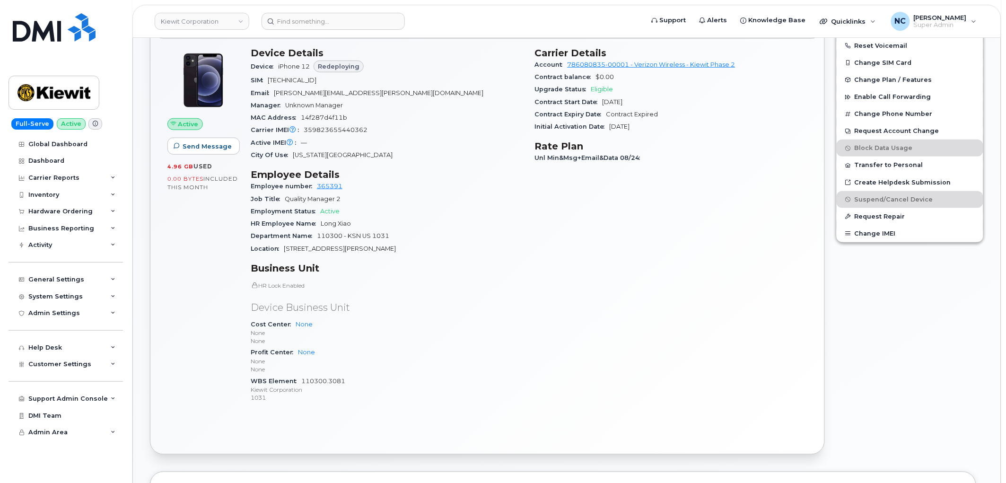
scroll to position [311, 0]
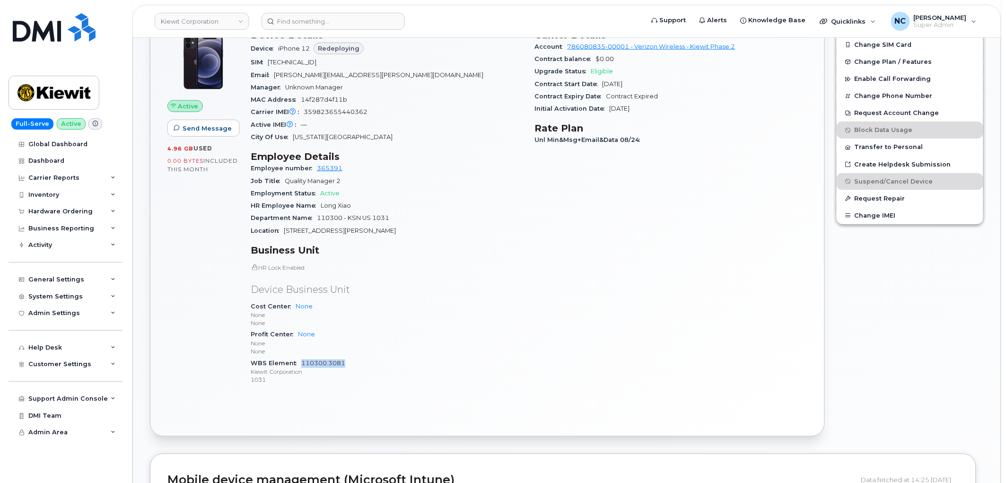
drag, startPoint x: 360, startPoint y: 360, endPoint x: 302, endPoint y: 362, distance: 58.2
click at [302, 363] on div "WBS Element 110300.3081 [PERSON_NAME] Corporation 1031" at bounding box center [387, 371] width 273 height 29
copy link "110300.3081"
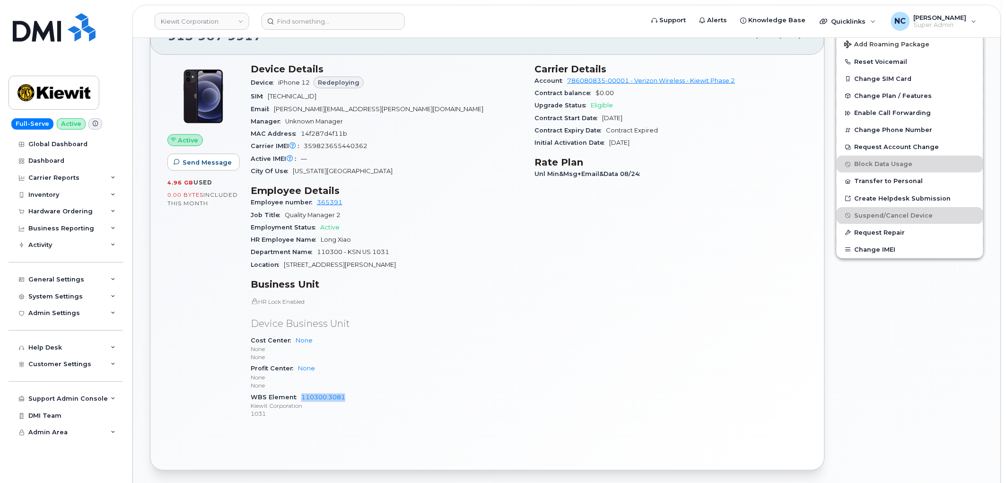
scroll to position [259, 0]
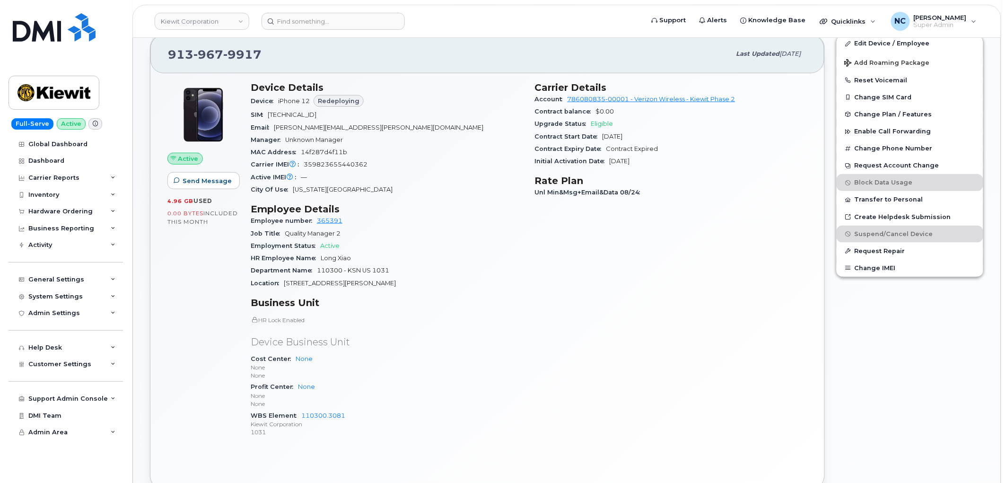
click at [330, 30] on header "Kiewit Corporation Support Alerts Knowledge Base Quicklinks Suspend / Cancel De…" at bounding box center [566, 21] width 869 height 33
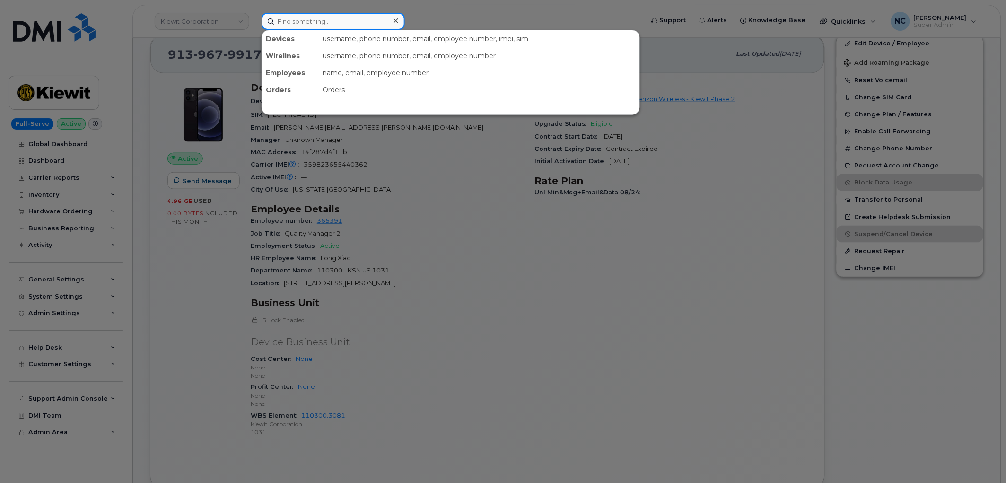
click at [339, 18] on input at bounding box center [332, 21] width 143 height 17
paste input "780-246-2067"
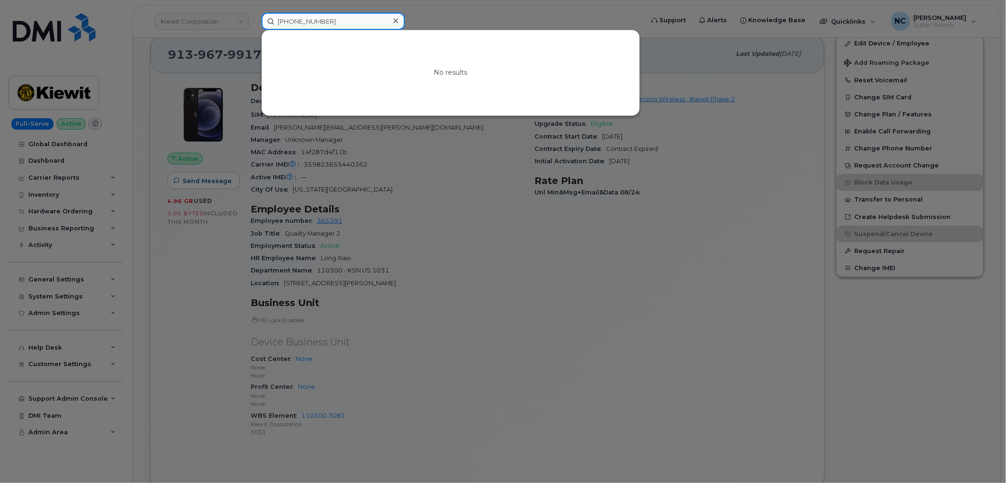
paste input "403-589-6944"
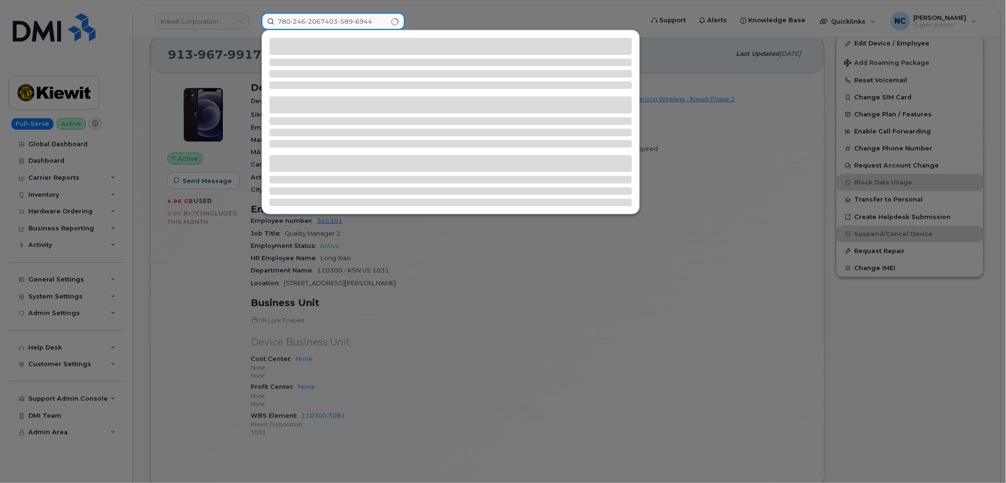
drag, startPoint x: 374, startPoint y: 20, endPoint x: 105, endPoint y: -2, distance: 269.9
click at [105, 0] on html "Kiewit Corporation 780-246-2067403-589-6944 Support Alerts Knowledge Base Quick…" at bounding box center [503, 466] width 1006 height 1450
paste input
type input "403-589-6944"
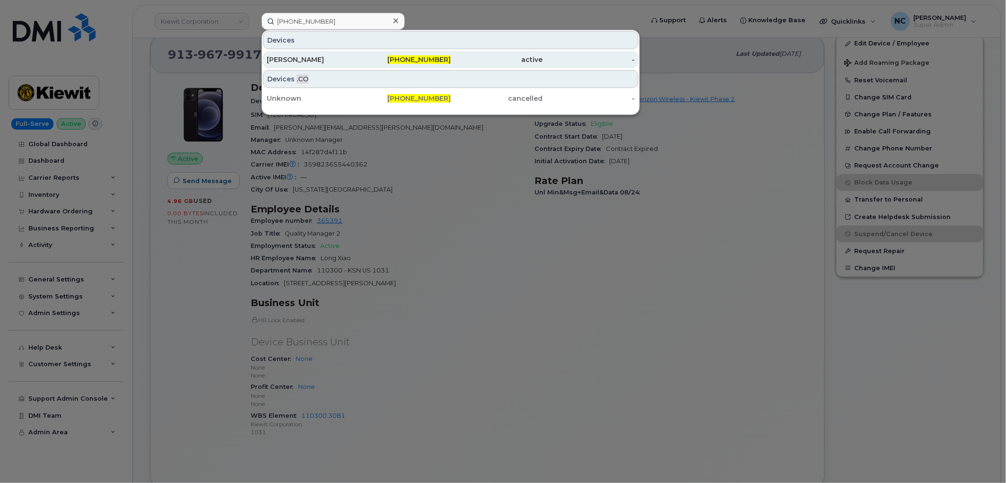
click at [326, 59] on div "Yeji Soh" at bounding box center [313, 59] width 92 height 9
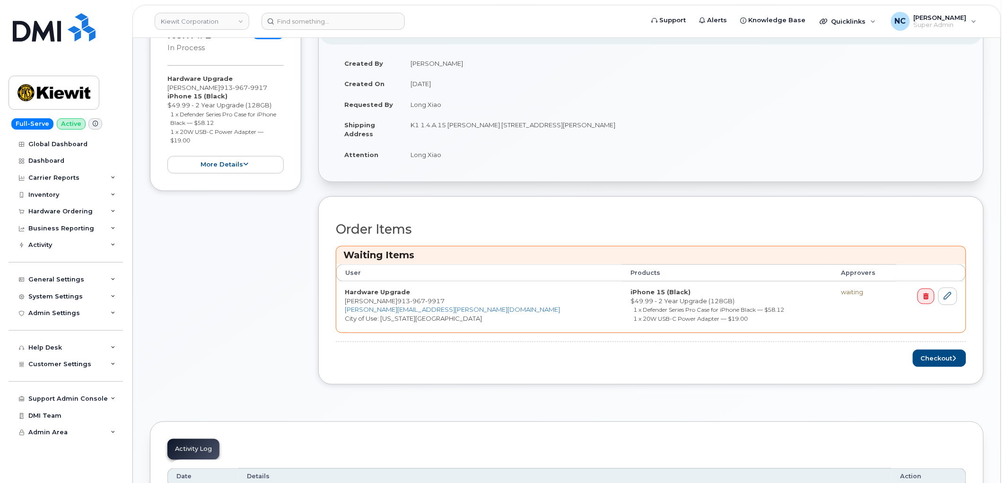
scroll to position [262, 0]
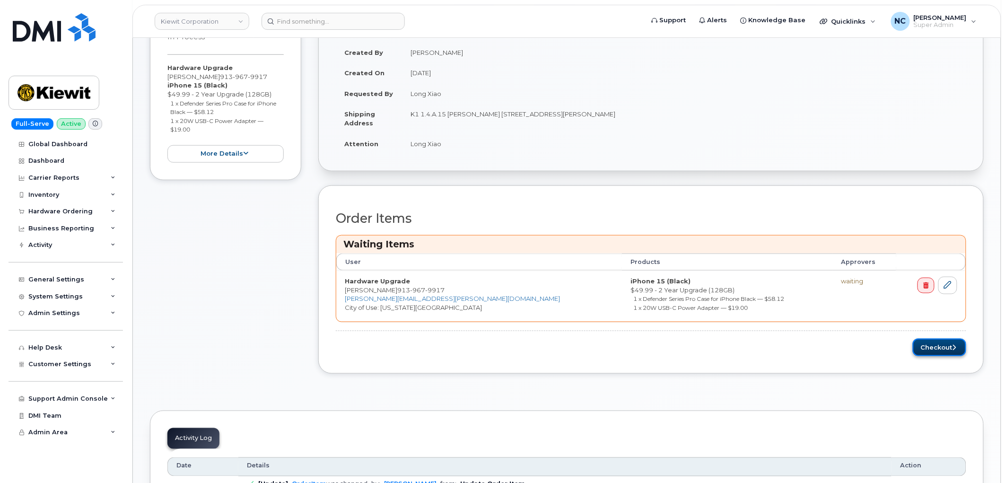
click at [933, 351] on button "Checkout" at bounding box center [938, 347] width 53 height 17
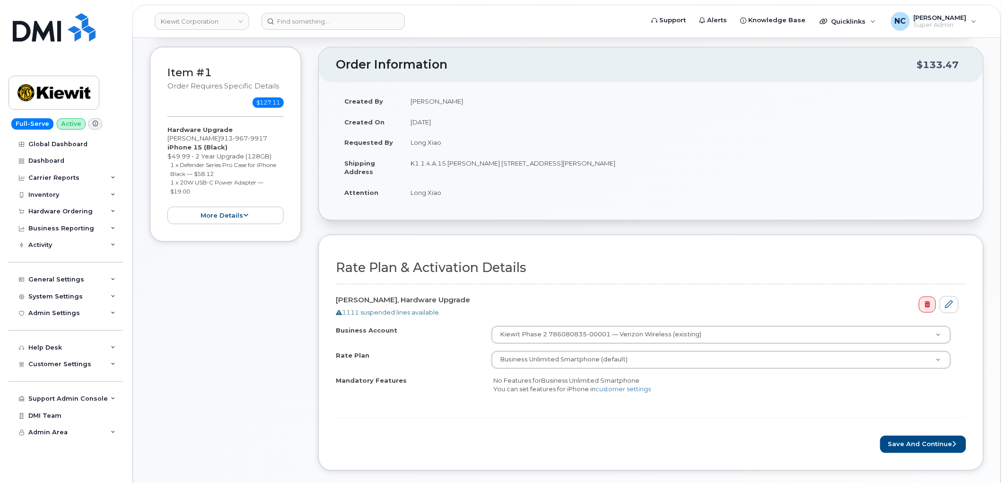
scroll to position [210, 0]
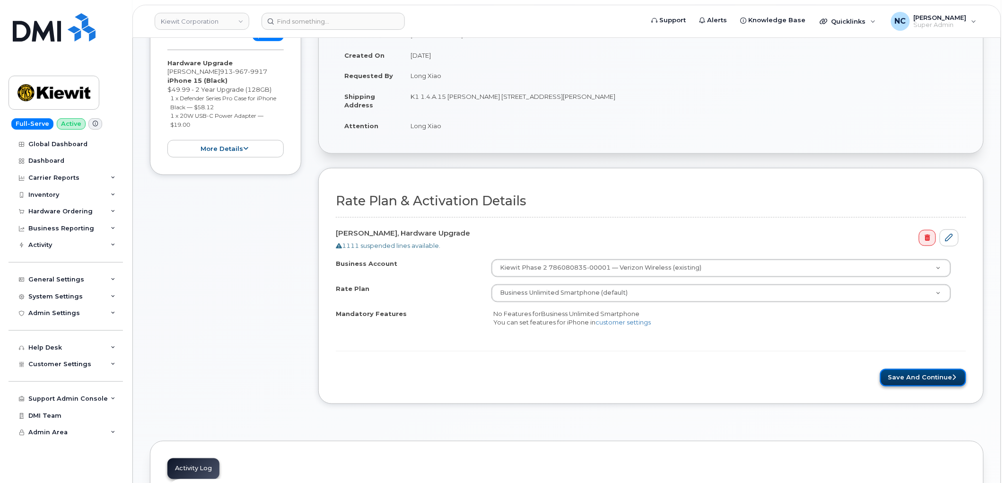
click at [907, 374] on button "Save and Continue" at bounding box center [923, 377] width 86 height 17
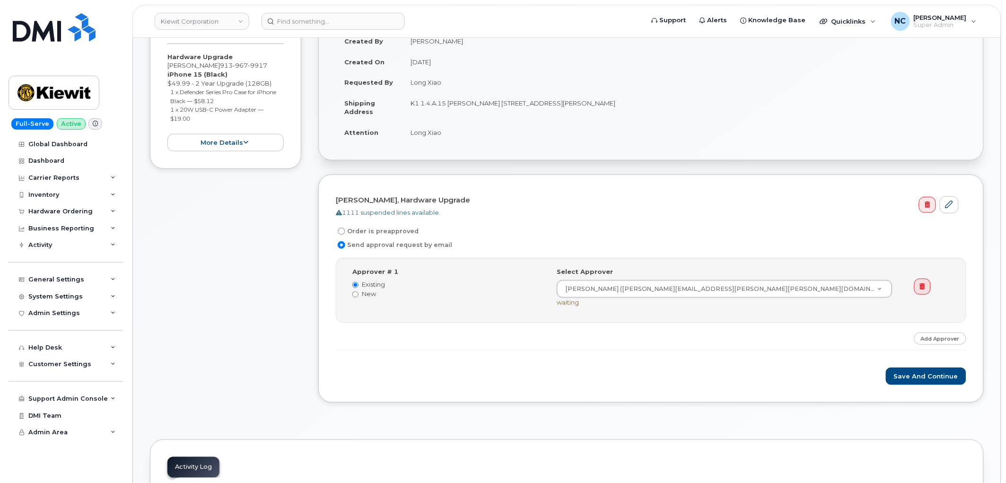
scroll to position [210, 0]
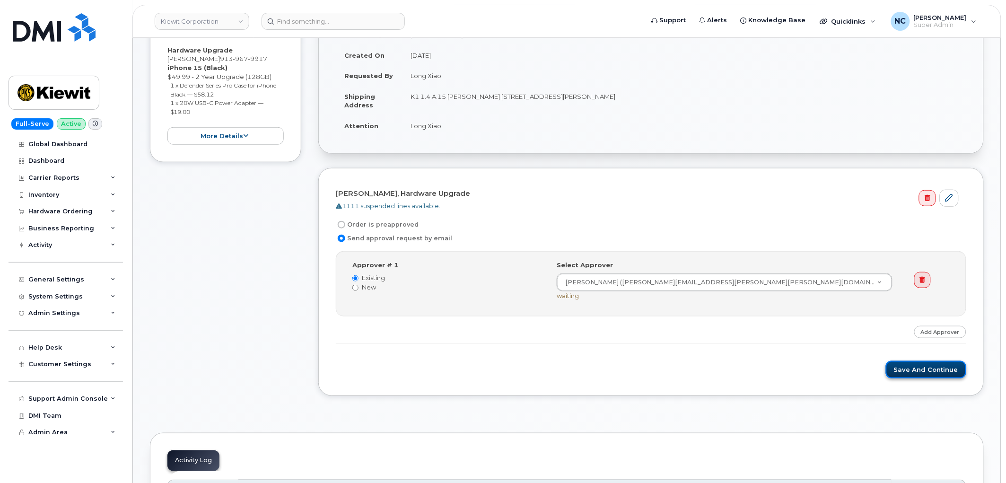
click at [919, 370] on button "Save and Continue" at bounding box center [926, 369] width 80 height 17
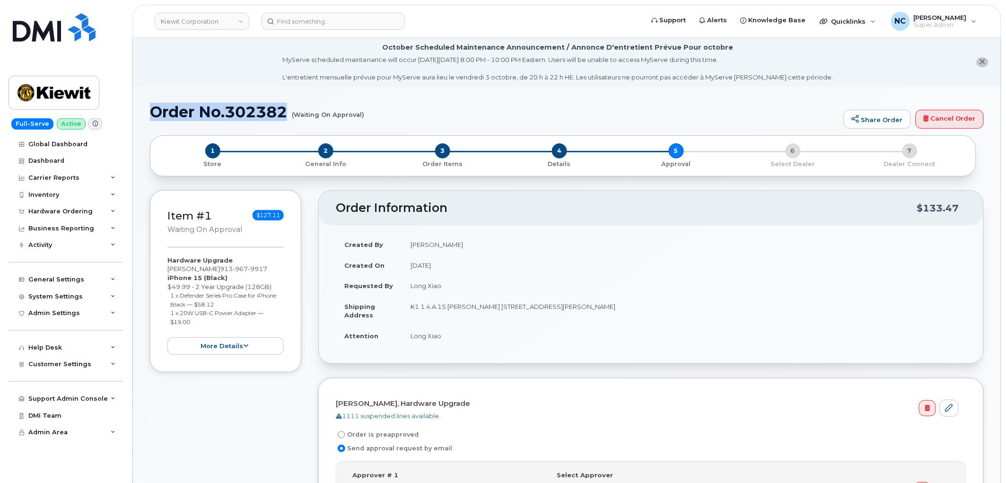
drag, startPoint x: 289, startPoint y: 119, endPoint x: 144, endPoint y: 109, distance: 145.5
copy h1 "Order No.302382"
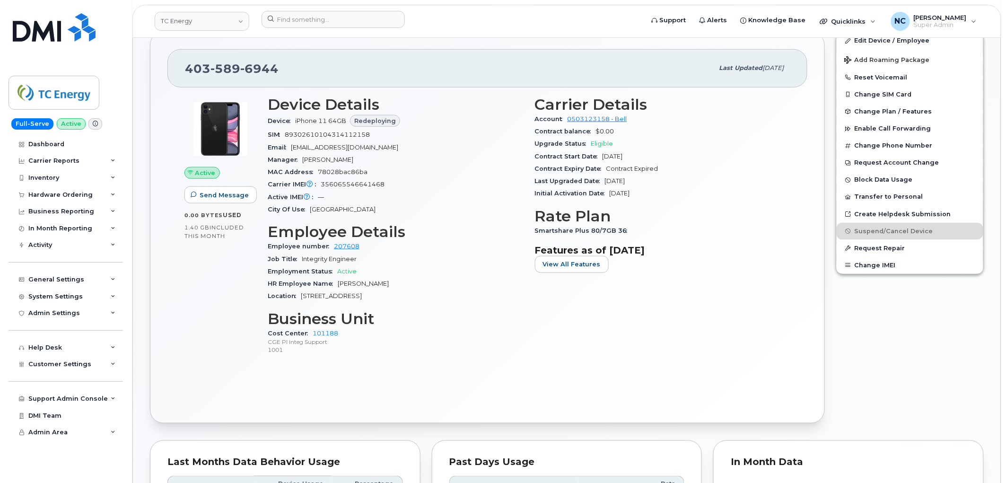
scroll to position [262, 0]
drag, startPoint x: 396, startPoint y: 182, endPoint x: 314, endPoint y: 181, distance: 81.3
click at [314, 181] on div "Carrier IMEI Carrier IMEI is reported during the last billing cycle or change o…" at bounding box center [396, 183] width 256 height 12
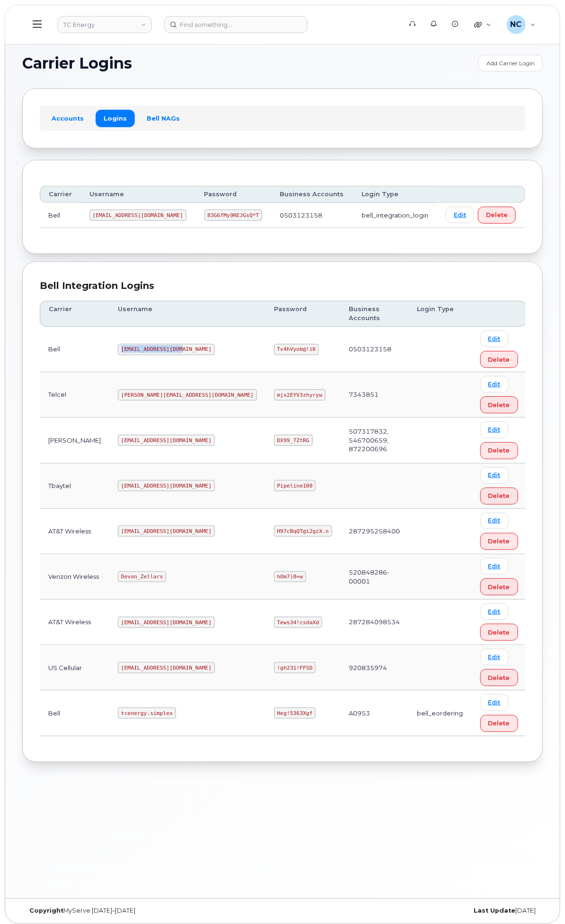
drag, startPoint x: 240, startPoint y: 389, endPoint x: 204, endPoint y: 389, distance: 35.9
click at [204, 372] on tr "Bell [EMAIL_ADDRESS][DOMAIN_NAME] Tv4hVyob@!iK 0503123158 Edit Delete" at bounding box center [283, 349] width 486 height 45
copy tr "[EMAIL_ADDRESS][DOMAIN_NAME]"
drag, startPoint x: 376, startPoint y: 375, endPoint x: 333, endPoint y: 382, distance: 43.5
click at [333, 372] on td "Tv4hVyob@!iK" at bounding box center [302, 349] width 75 height 45
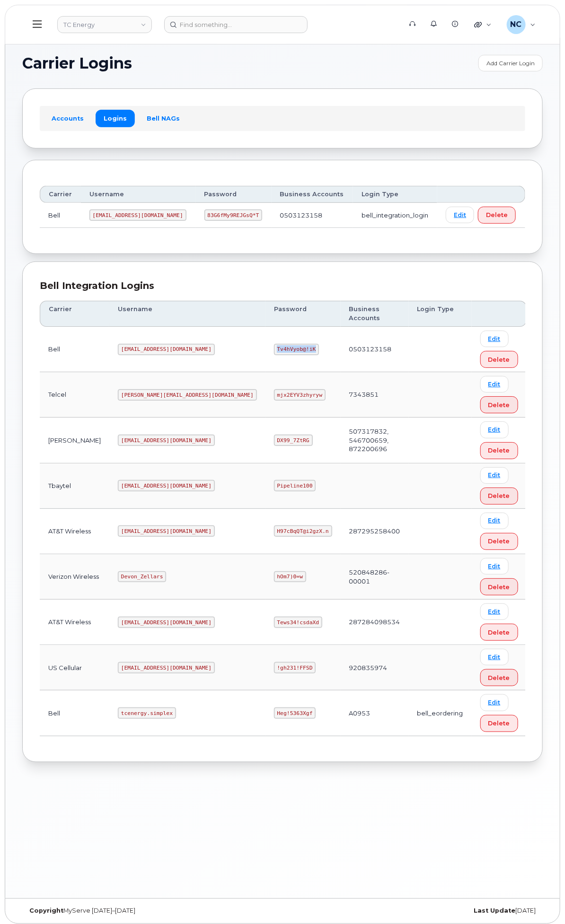
copy code "Tv4hVyob@!iK"
drag, startPoint x: 282, startPoint y: 748, endPoint x: 223, endPoint y: 746, distance: 59.2
click at [223, 736] on td "tcenergy.simplex" at bounding box center [187, 712] width 156 height 45
copy code "tcenergy.simplex"
drag, startPoint x: 283, startPoint y: 380, endPoint x: 212, endPoint y: 382, distance: 70.9
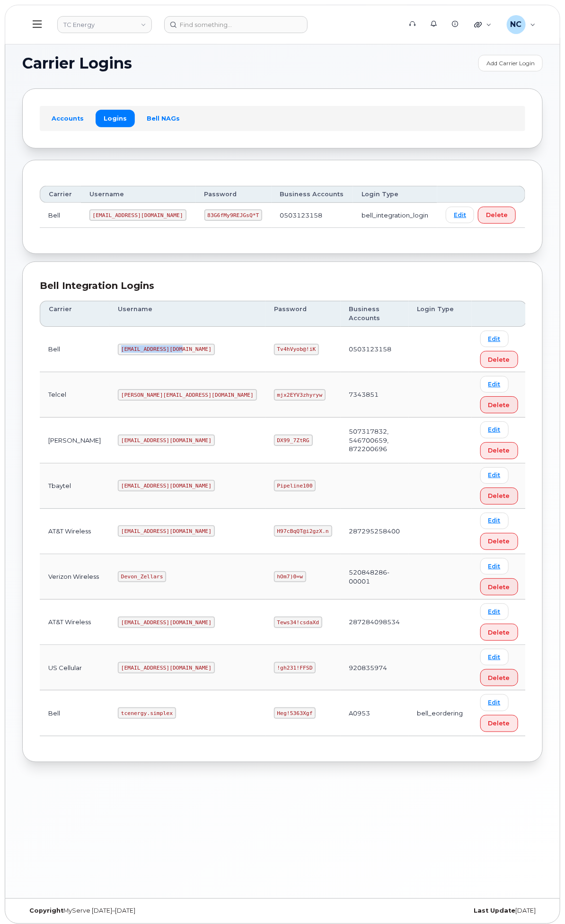
click at [212, 372] on td "[EMAIL_ADDRESS][DOMAIN_NAME]" at bounding box center [187, 349] width 156 height 45
copy code "[EMAIL_ADDRESS][DOMAIN_NAME]"
drag, startPoint x: 284, startPoint y: 750, endPoint x: 219, endPoint y: 744, distance: 64.6
click at [219, 736] on td "tcenergy.simplex" at bounding box center [187, 712] width 156 height 45
copy code "tcenergy.simplex"
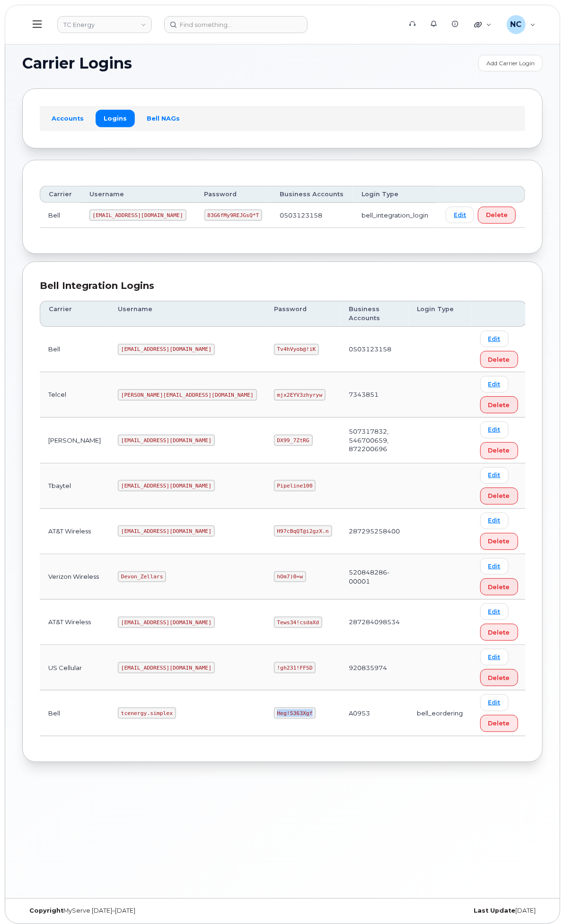
drag, startPoint x: 375, startPoint y: 748, endPoint x: 332, endPoint y: 749, distance: 43.5
click at [332, 736] on td "Heg!5363Xgf" at bounding box center [302, 712] width 75 height 45
copy code "Heg!5363Xgf"
